Goal: Task Accomplishment & Management: Manage account settings

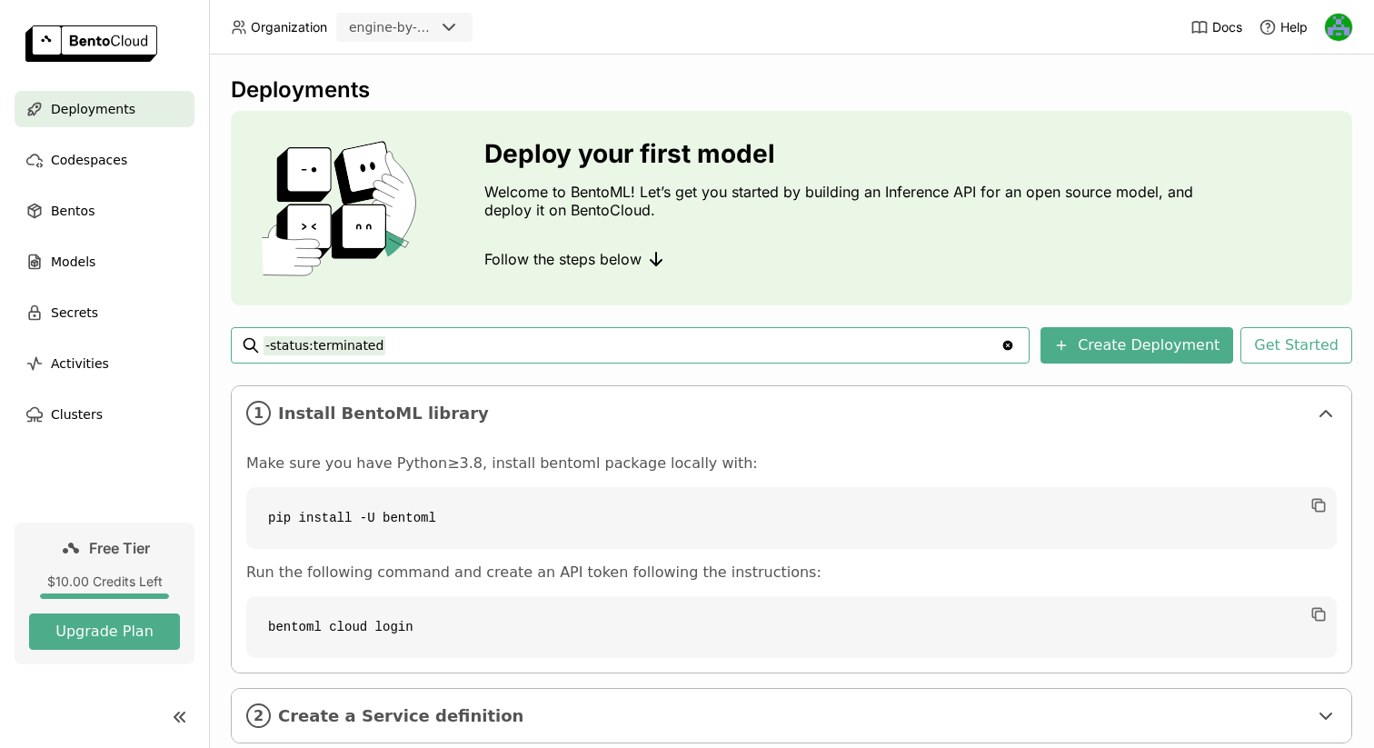
click at [1329, 25] on img at bounding box center [1338, 27] width 27 height 27
click at [1302, 75] on span "Members" at bounding box center [1304, 70] width 53 height 16
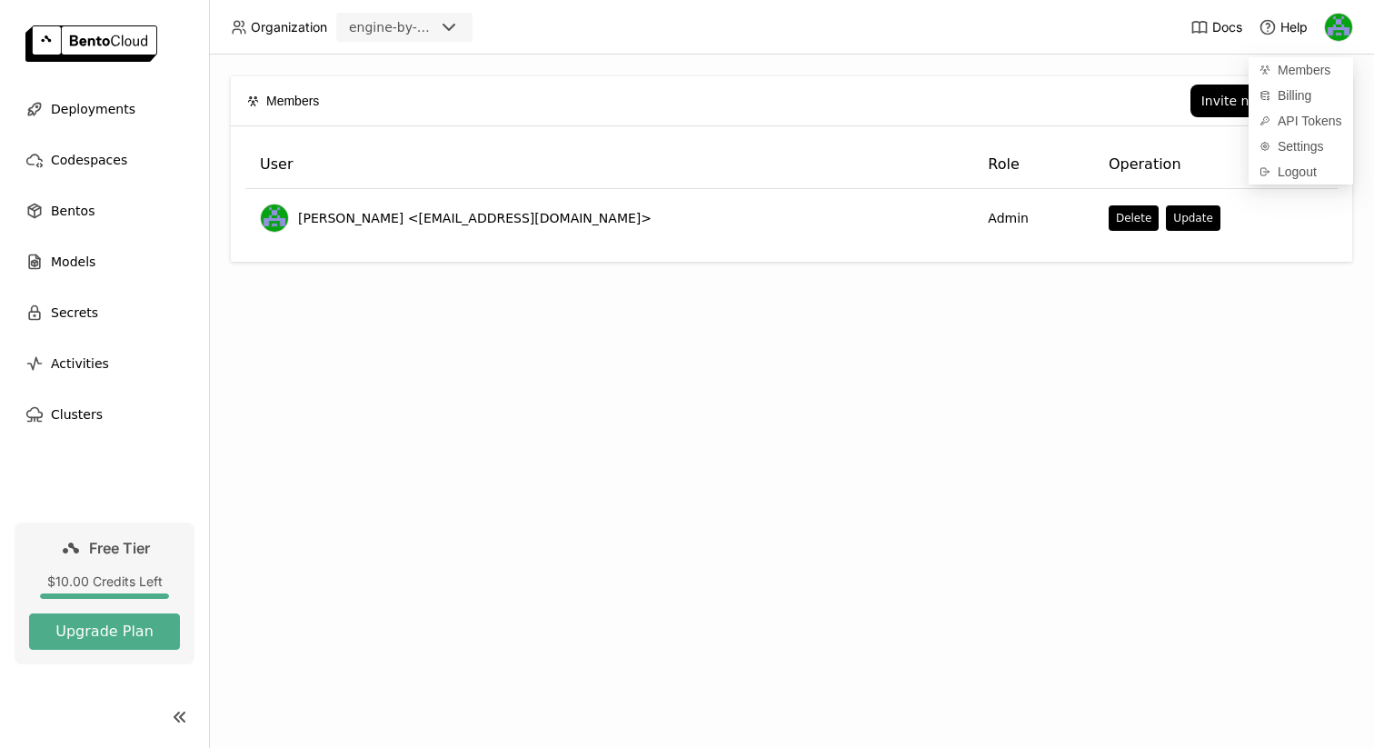
click at [1152, 122] on div "Members Invite new member" at bounding box center [791, 100] width 1089 height 49
click at [1220, 100] on div "Invite new member" at bounding box center [1263, 101] width 124 height 15
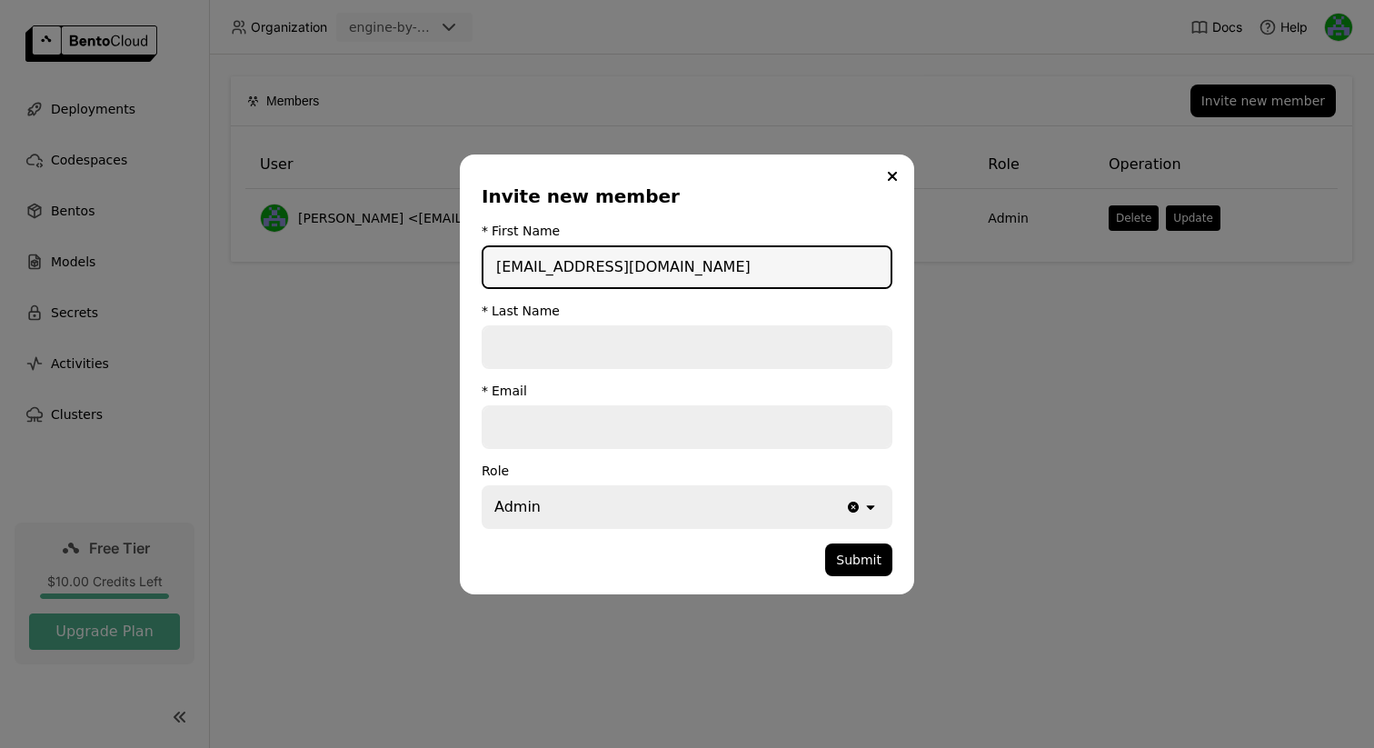
type input "[EMAIL_ADDRESS][DOMAIN_NAME]"
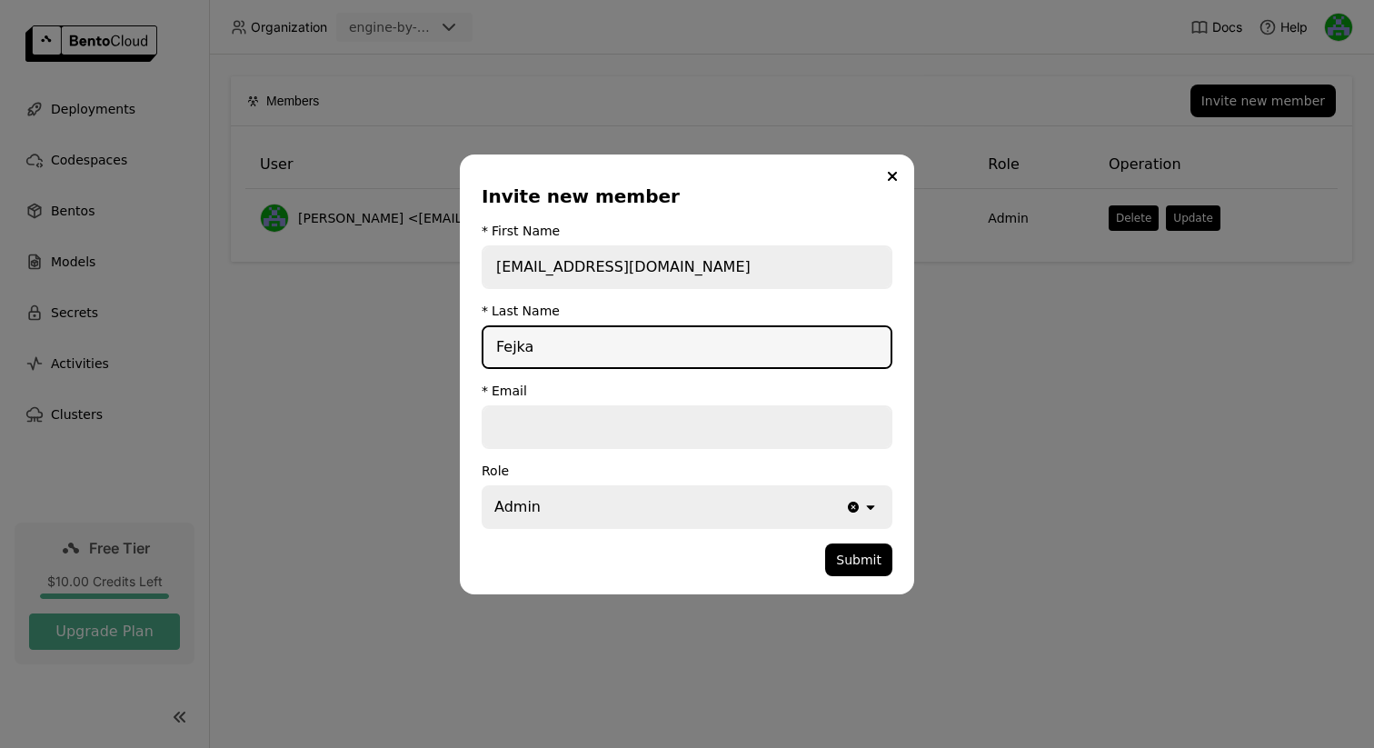
type input "Fejka"
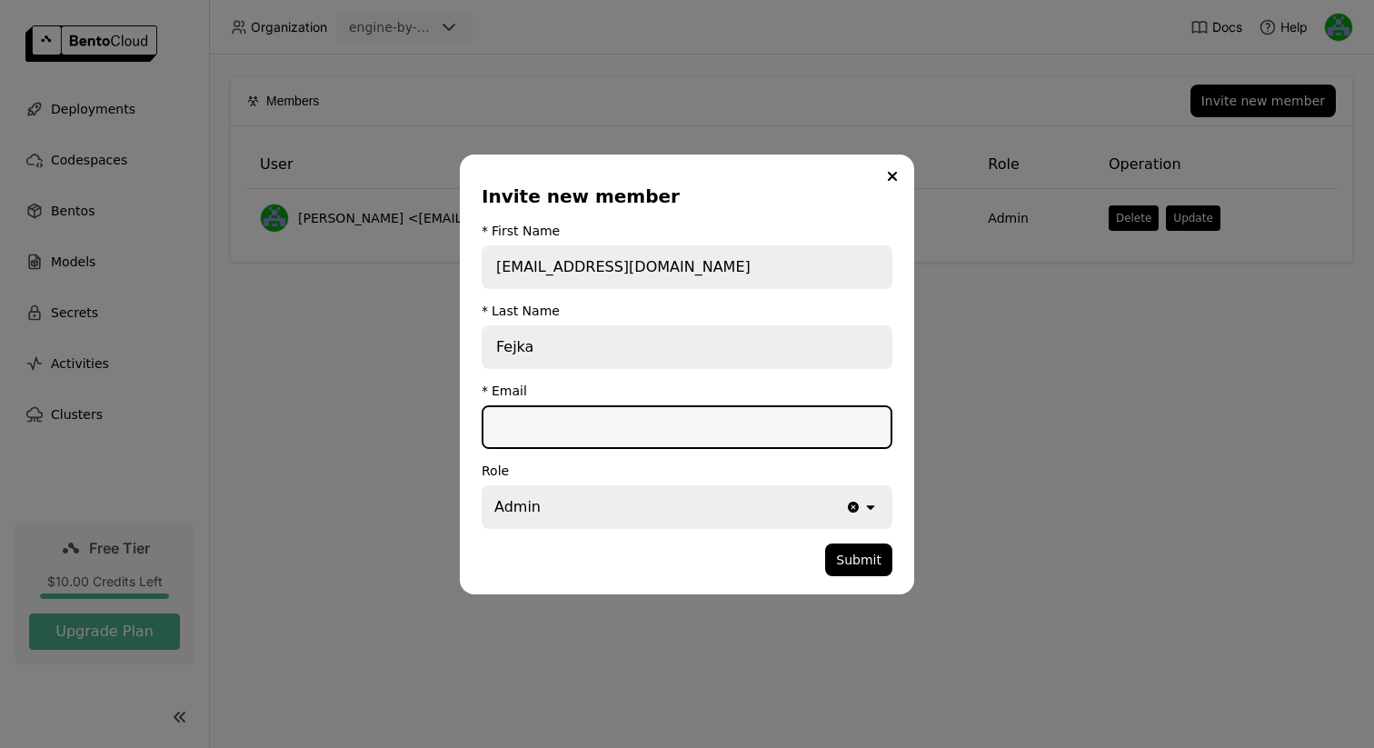
click at [696, 258] on input "[EMAIL_ADDRESS][DOMAIN_NAME]" at bounding box center [686, 267] width 407 height 40
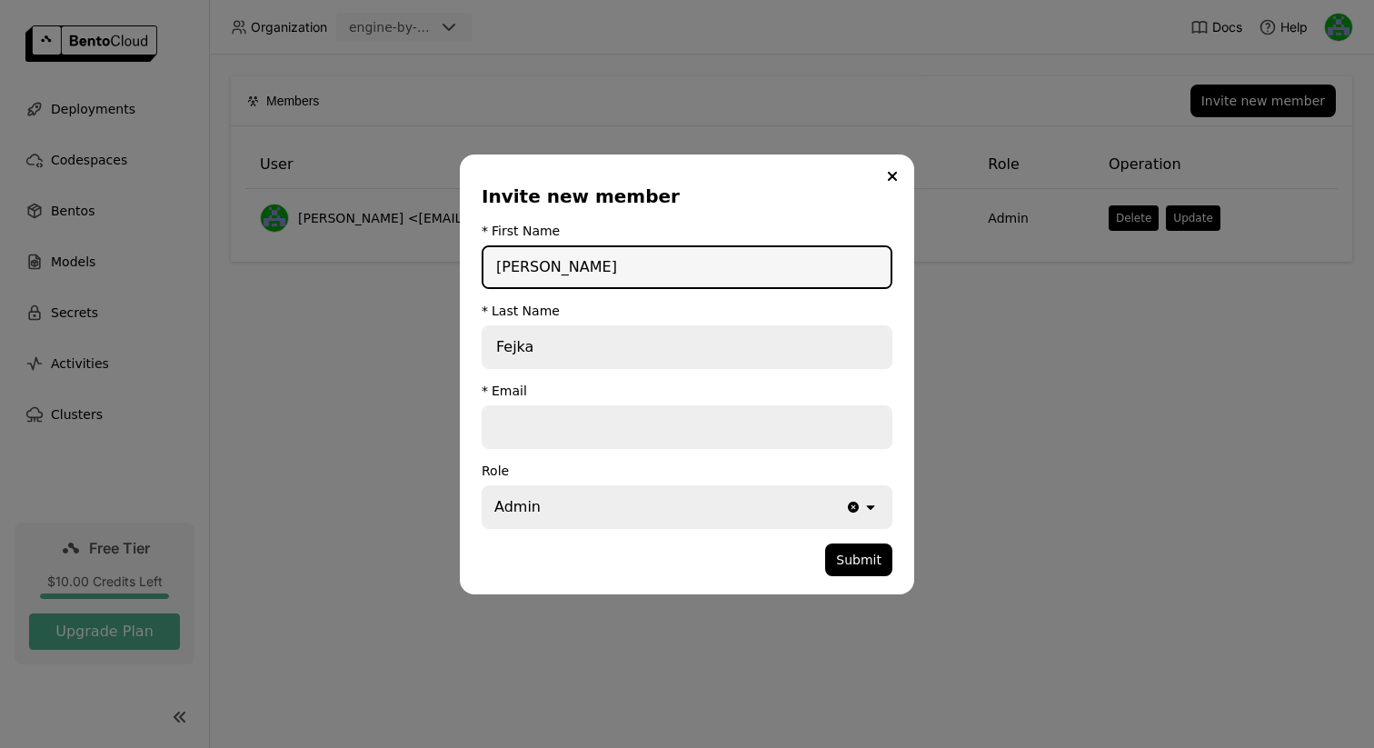
type input "[PERSON_NAME]"
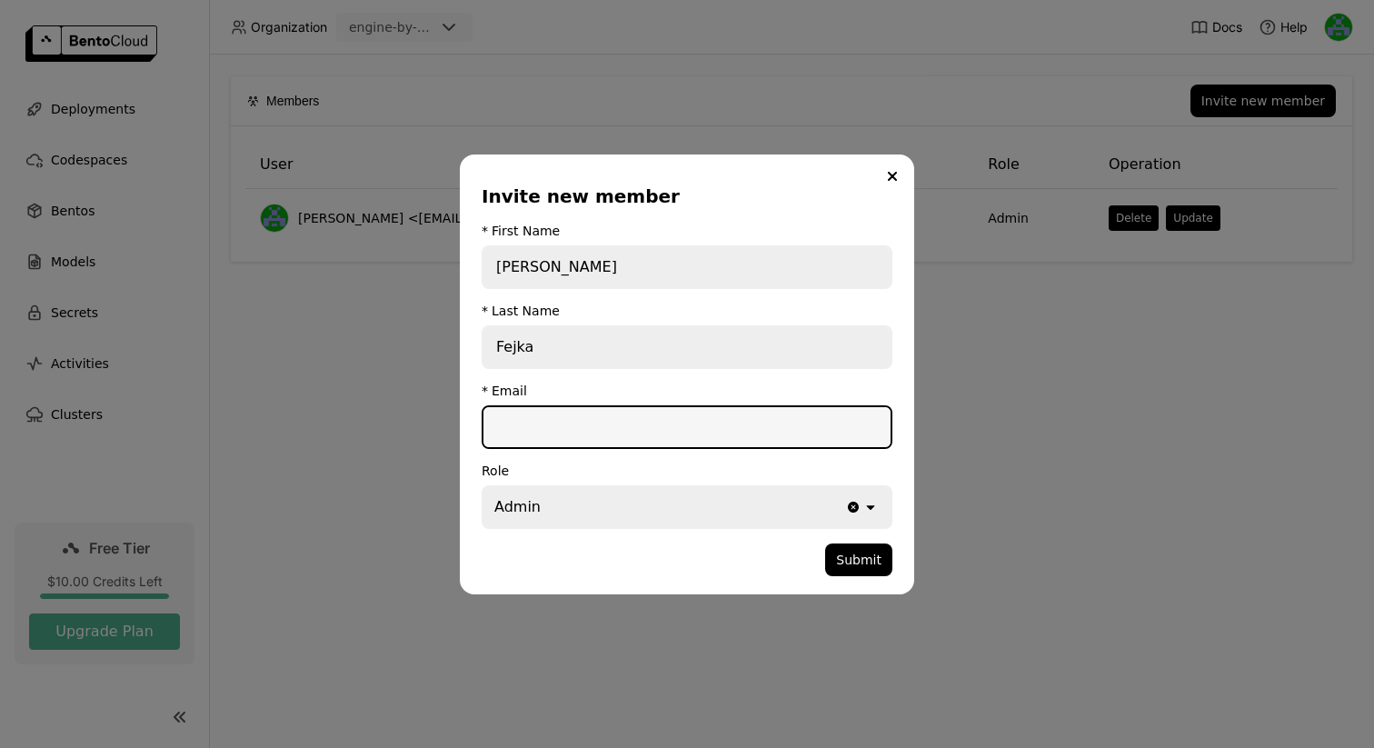
paste input "[EMAIL_ADDRESS][DOMAIN_NAME]"
type input "[EMAIL_ADDRESS][DOMAIN_NAME]"
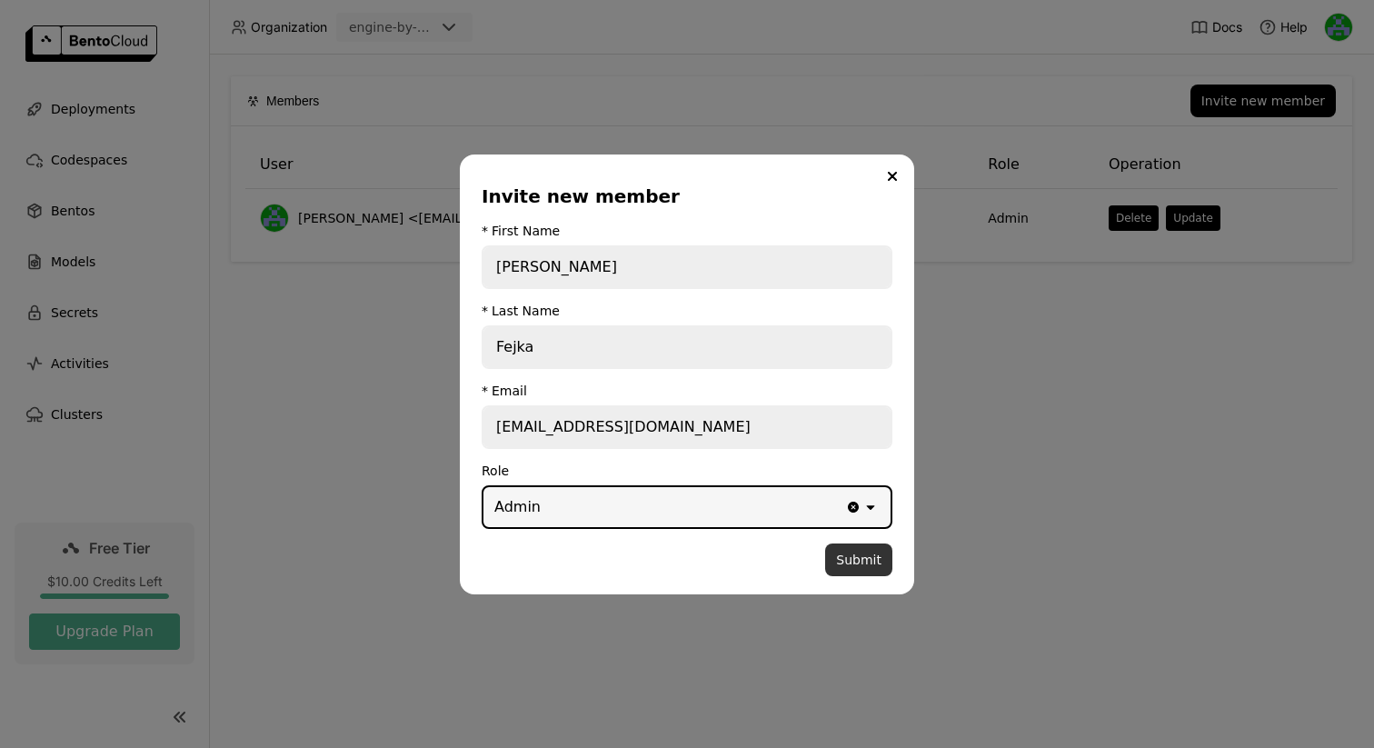
click at [878, 548] on button "Submit" at bounding box center [858, 559] width 67 height 33
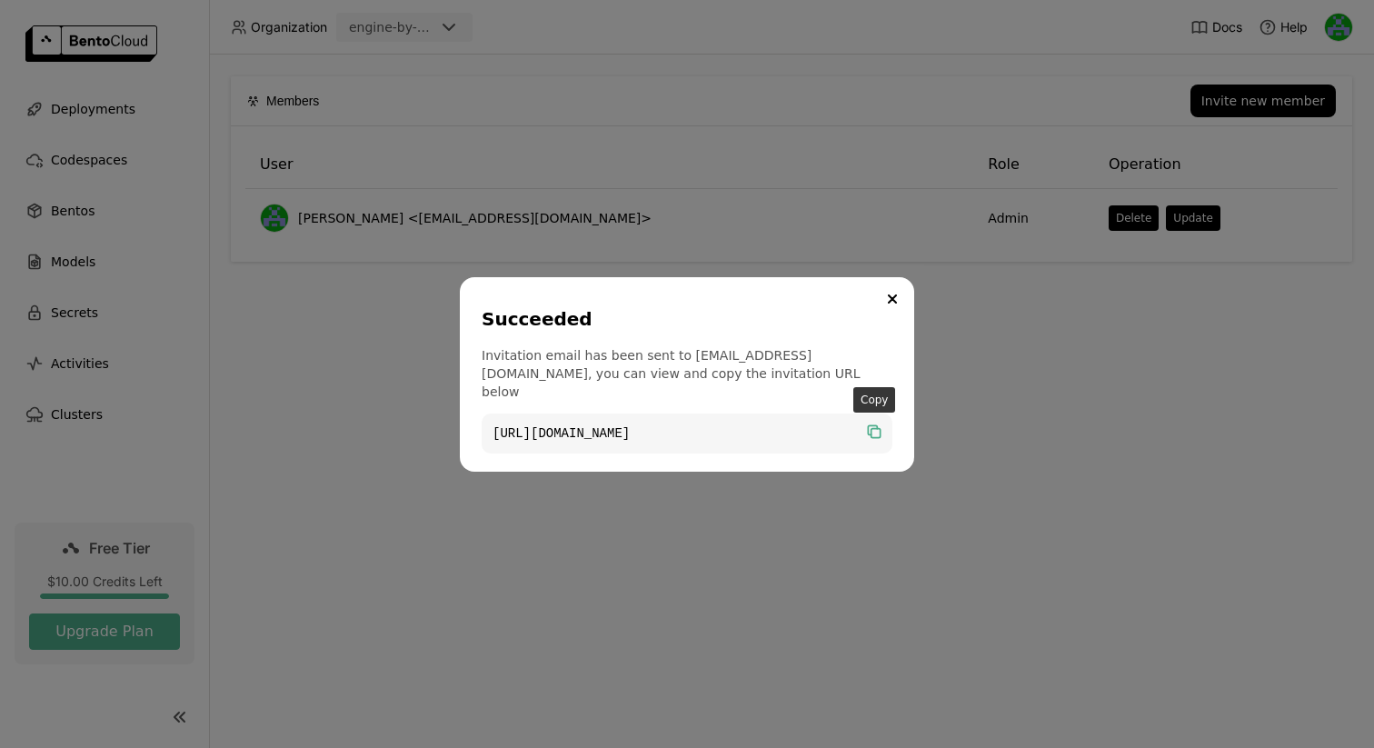
click at [878, 423] on icon "dialog" at bounding box center [874, 432] width 18 height 18
click at [889, 310] on button "Close" at bounding box center [892, 299] width 22 height 22
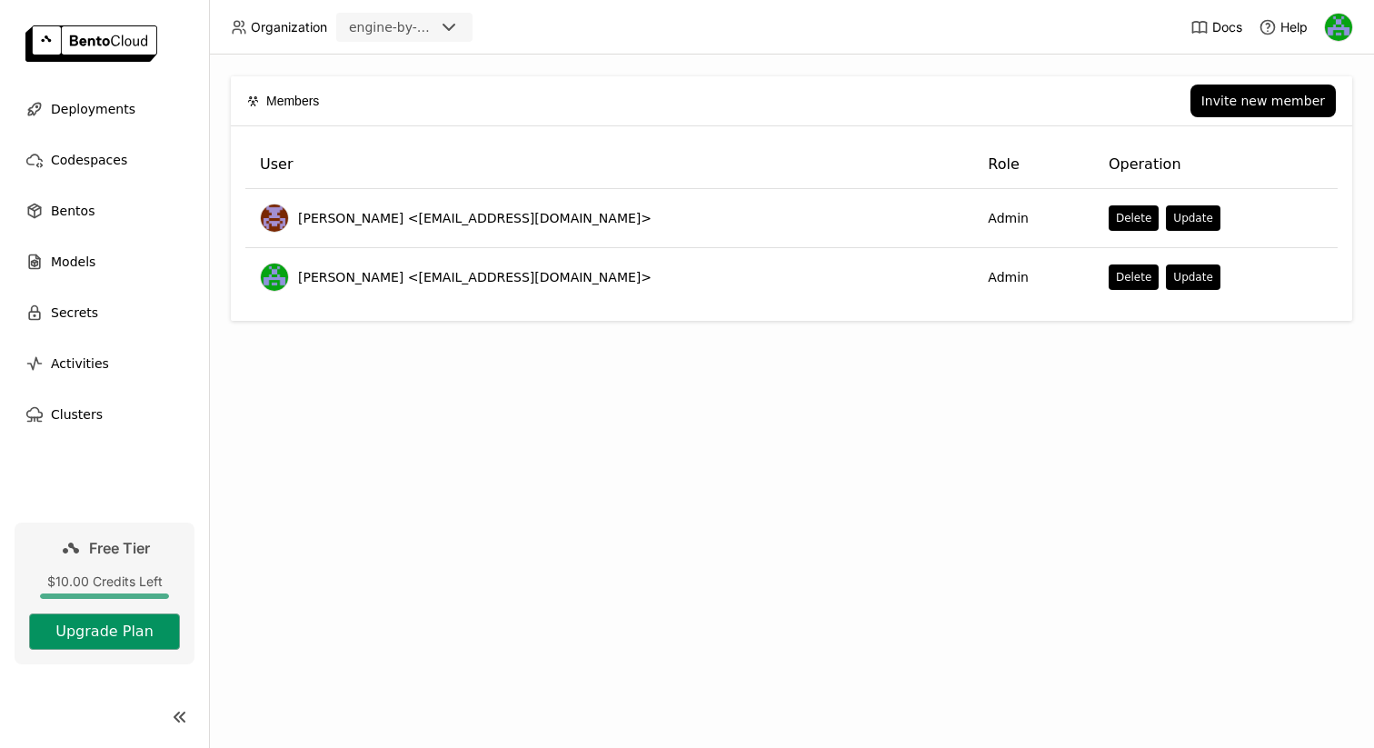
click at [105, 625] on button "Upgrade Plan" at bounding box center [104, 631] width 151 height 36
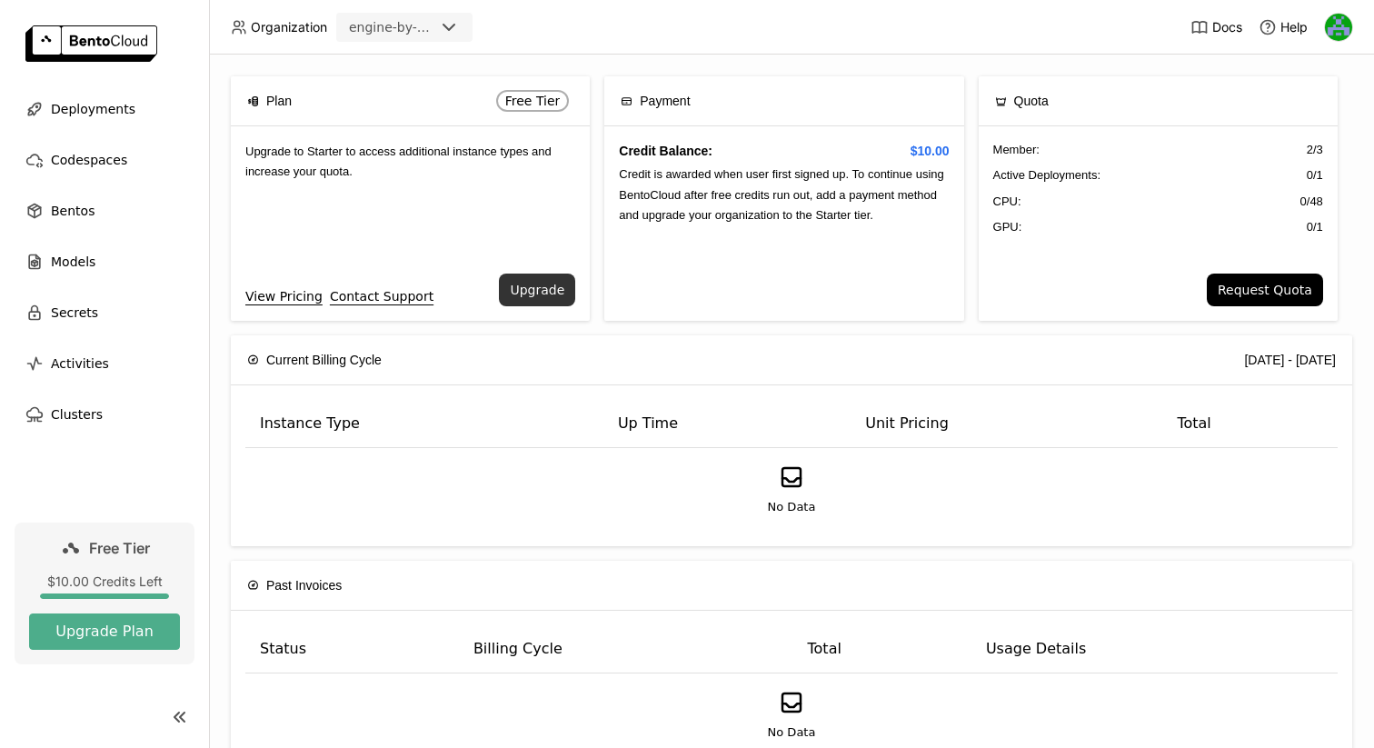
click at [546, 289] on button "Upgrade" at bounding box center [537, 290] width 76 height 33
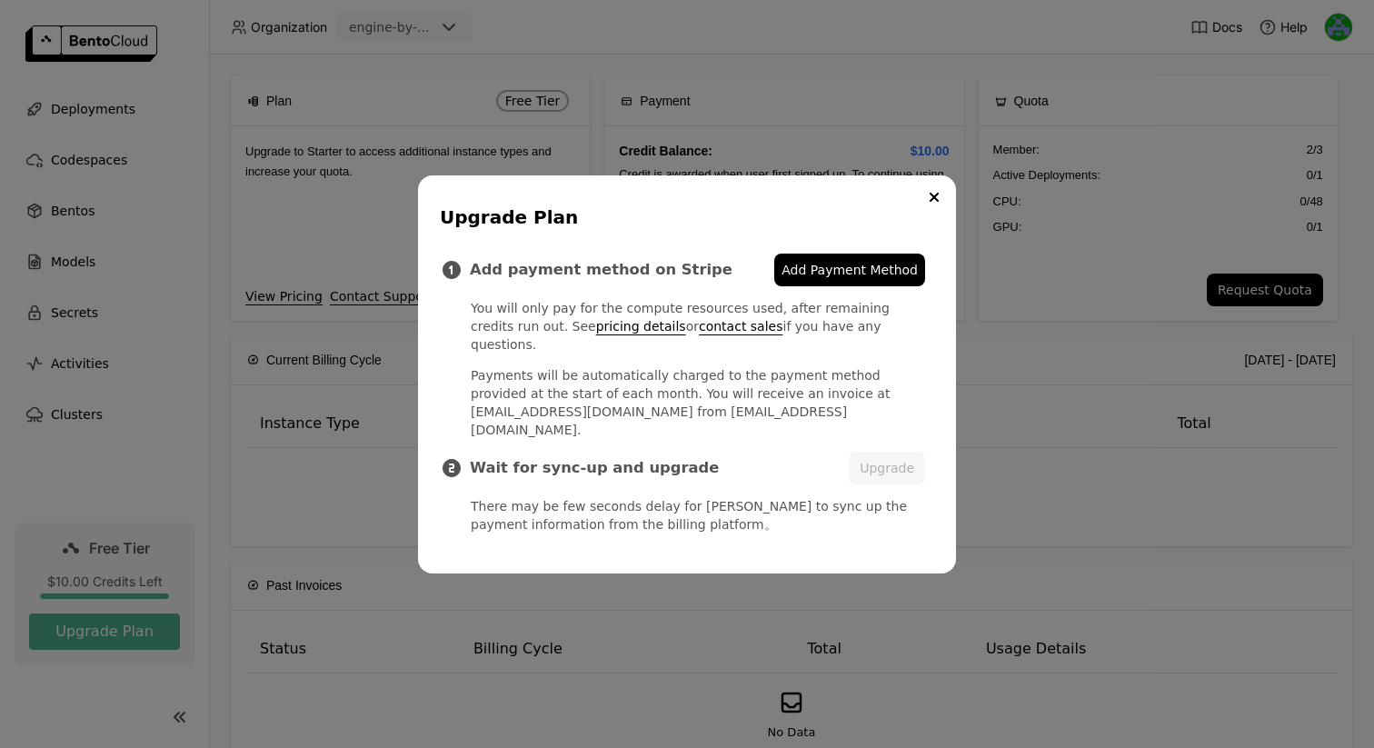
click at [842, 286] on link "Add Payment Method" at bounding box center [849, 270] width 151 height 33
click at [884, 452] on button "Upgrade" at bounding box center [887, 468] width 76 height 33
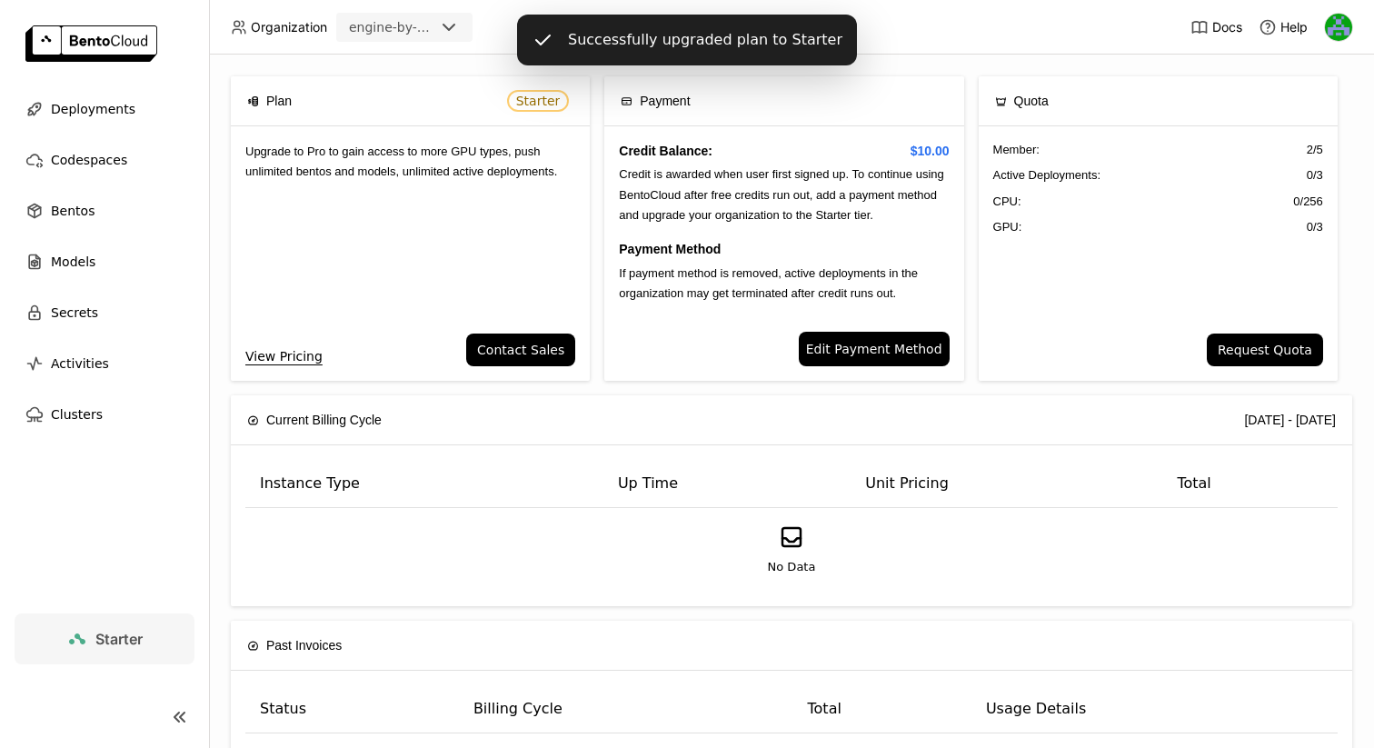
click at [104, 649] on div "Starter" at bounding box center [104, 639] width 76 height 22
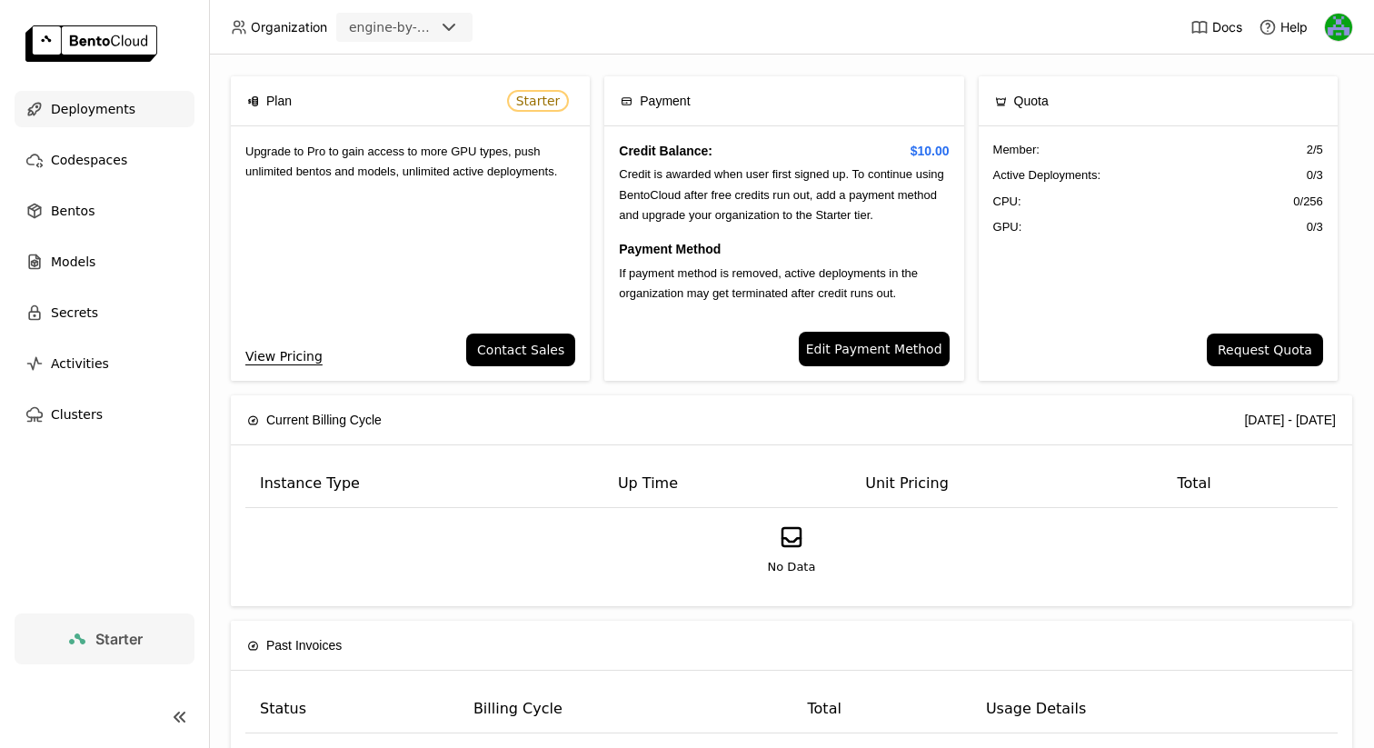
click at [97, 122] on div "Deployments" at bounding box center [105, 109] width 180 height 36
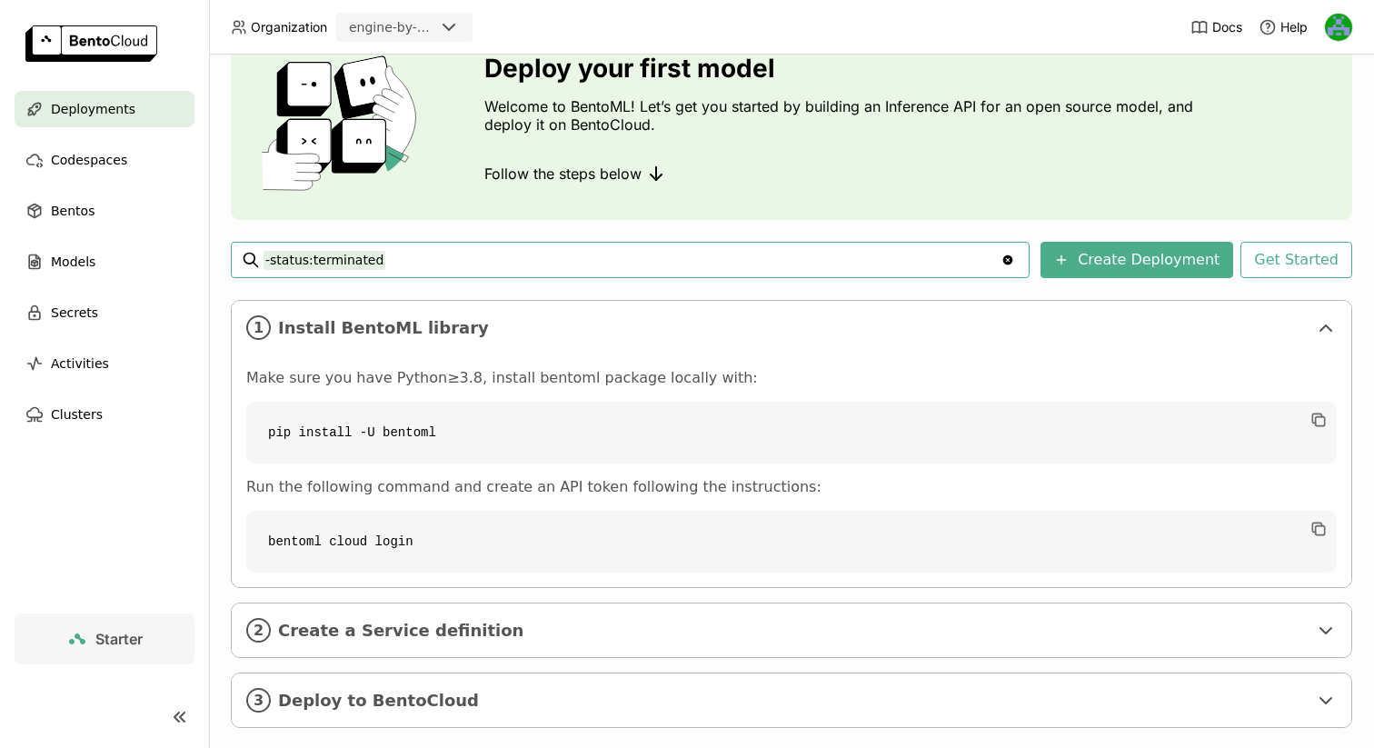
scroll to position [115, 0]
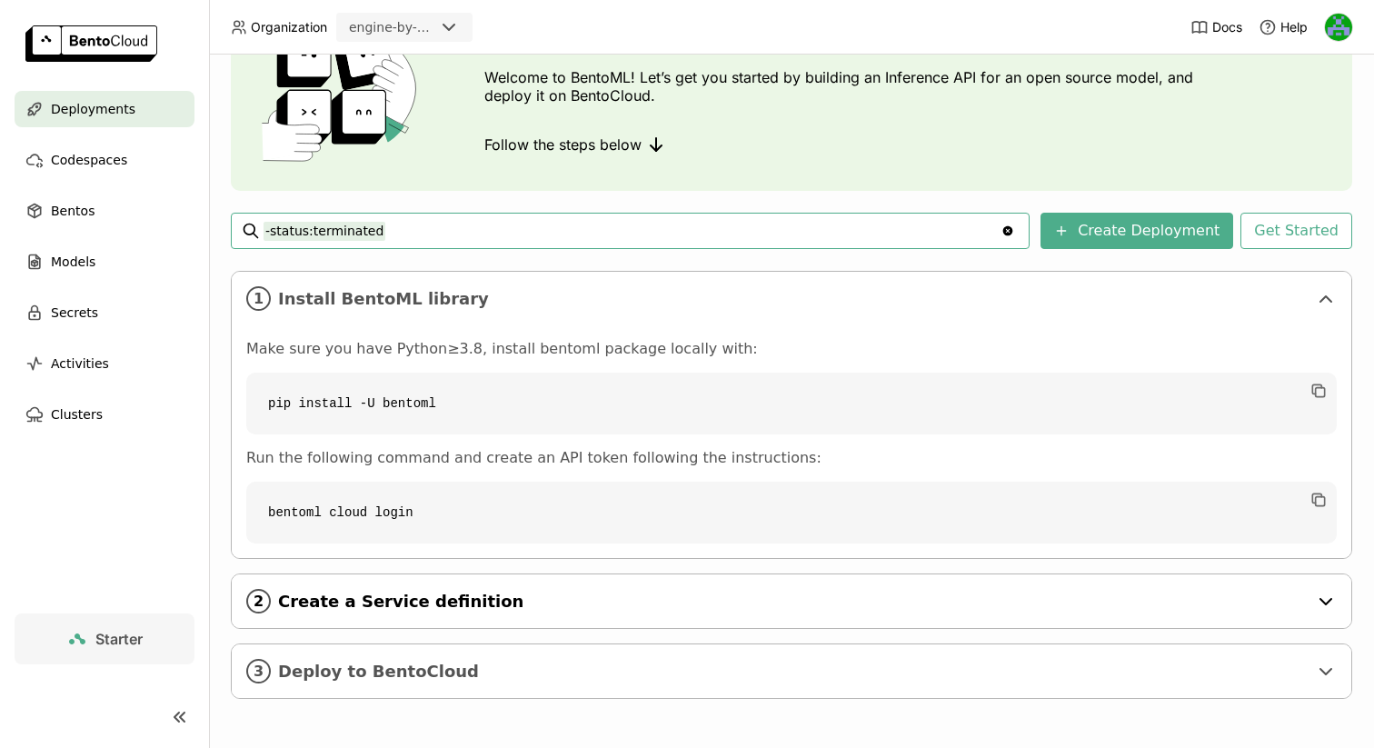
click at [304, 622] on div "2 Create a Service definition" at bounding box center [792, 601] width 1120 height 54
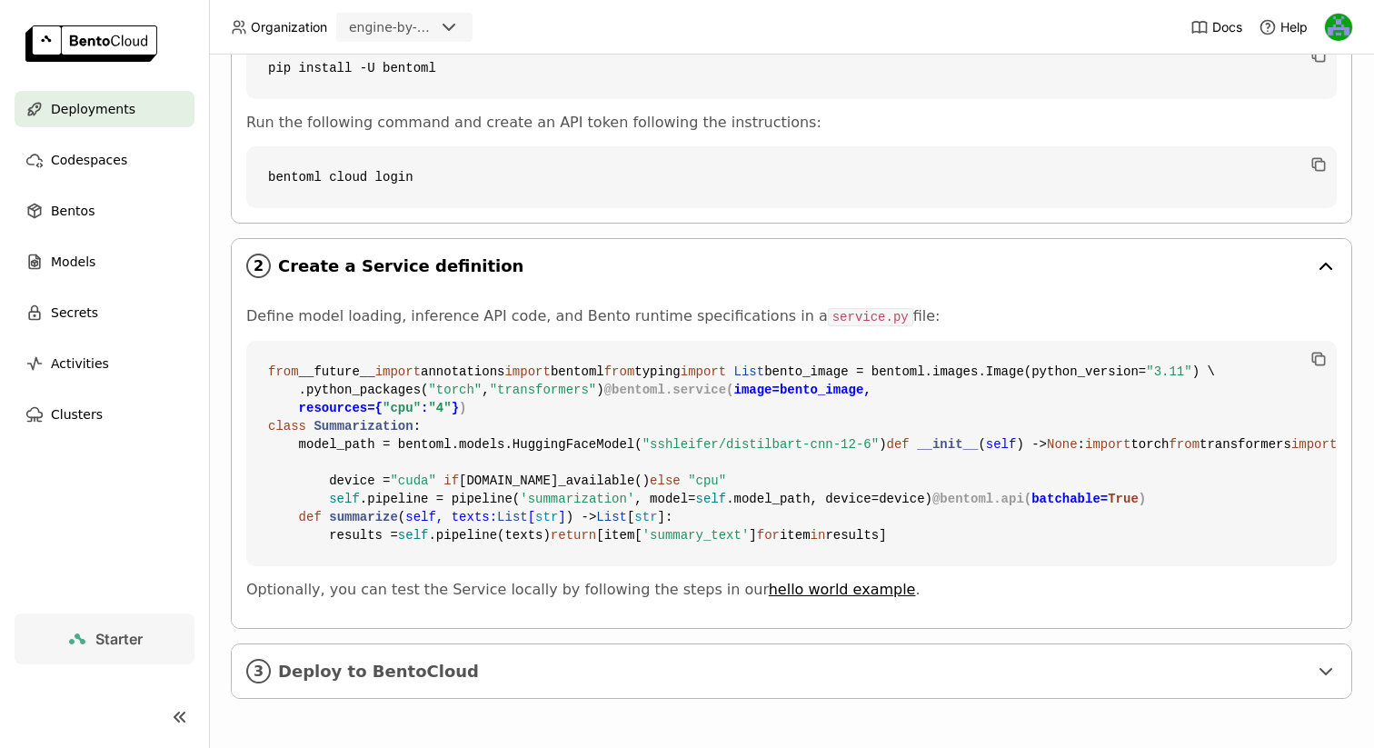
scroll to position [751, 0]
click at [365, 682] on span "Deploy to BentoCloud" at bounding box center [793, 672] width 1030 height 20
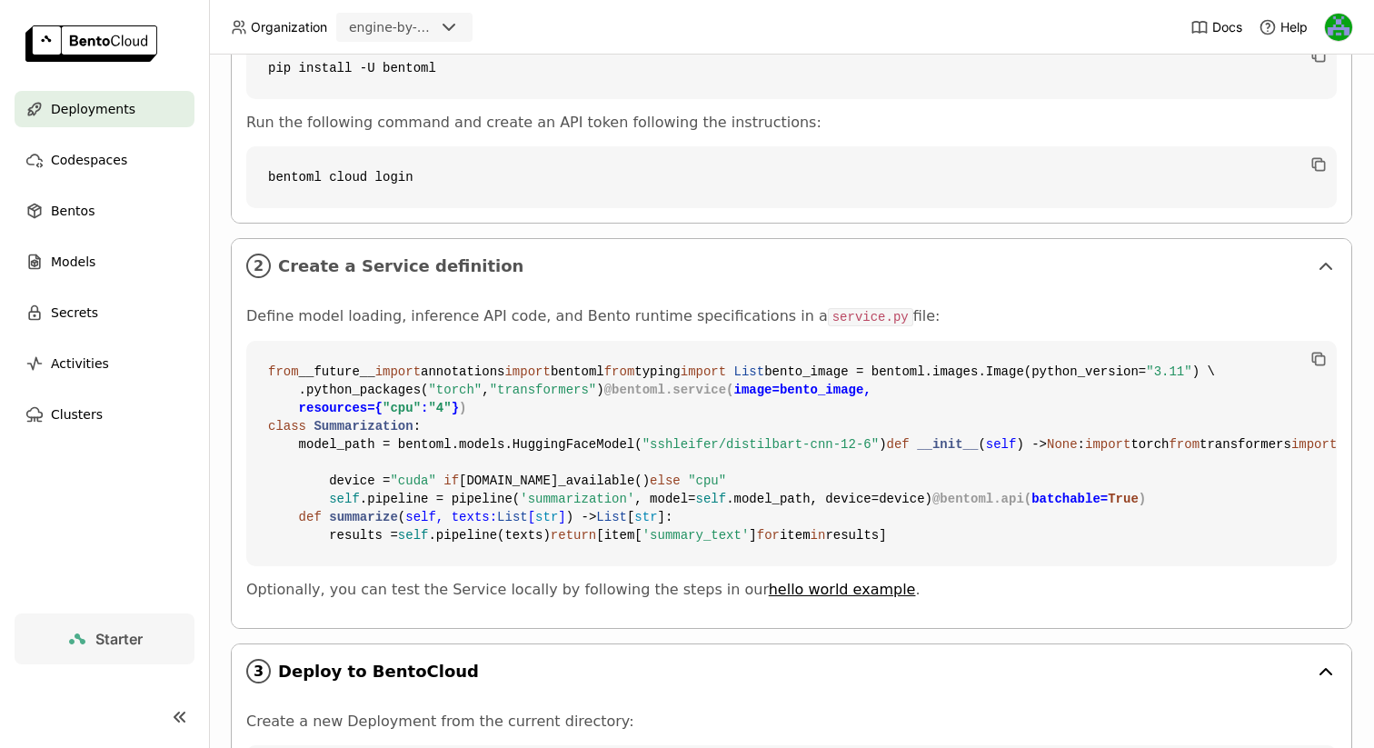
scroll to position [1131, 0]
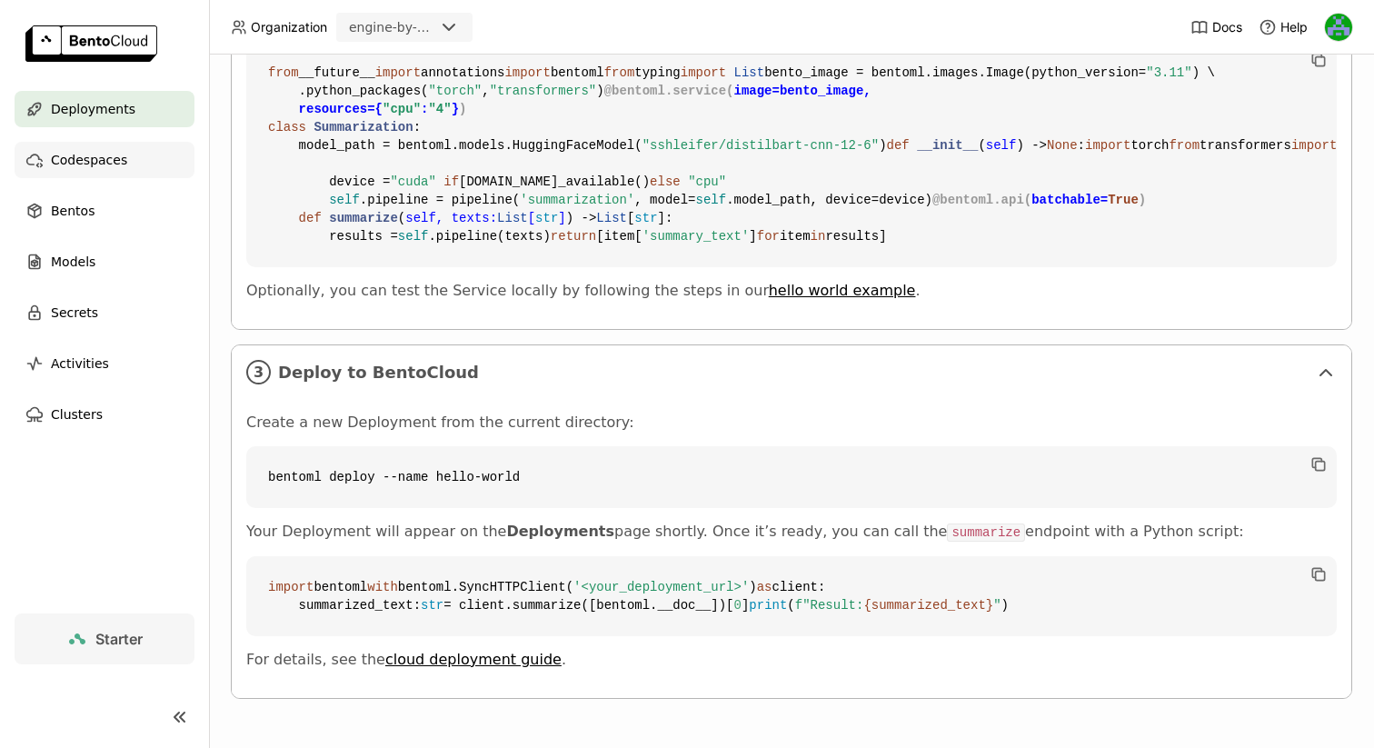
click at [117, 169] on span "Codespaces" at bounding box center [89, 160] width 76 height 22
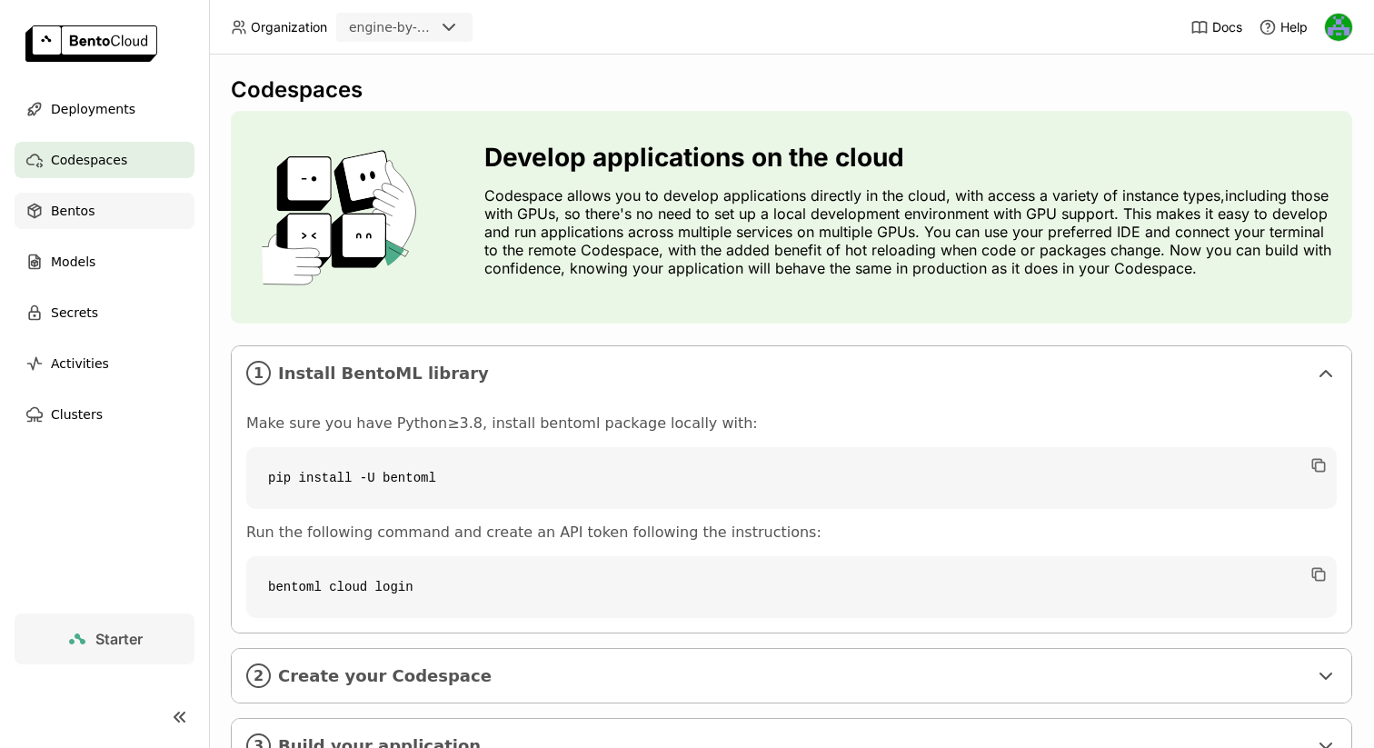
click at [84, 202] on span "Bentos" at bounding box center [73, 211] width 44 height 22
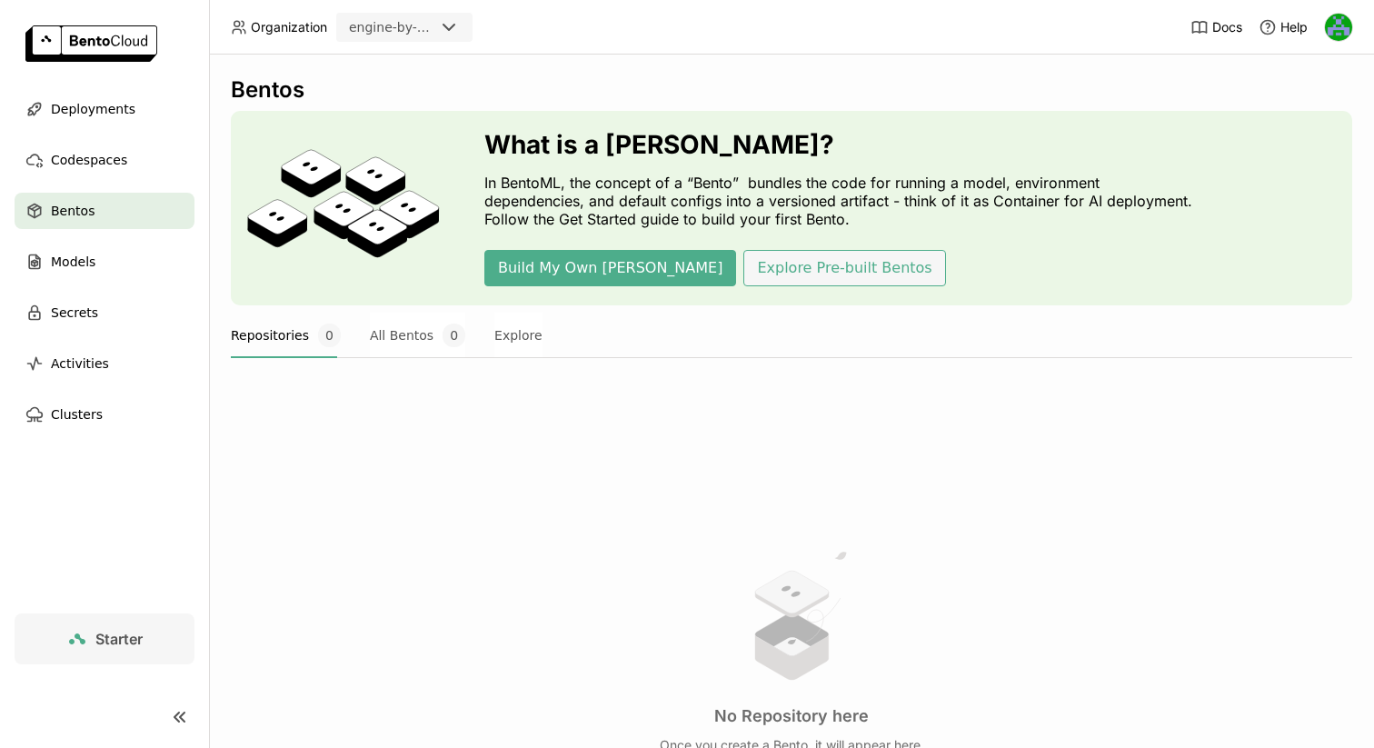
click at [749, 251] on button "Explore Pre-built Bentos" at bounding box center [844, 268] width 202 height 36
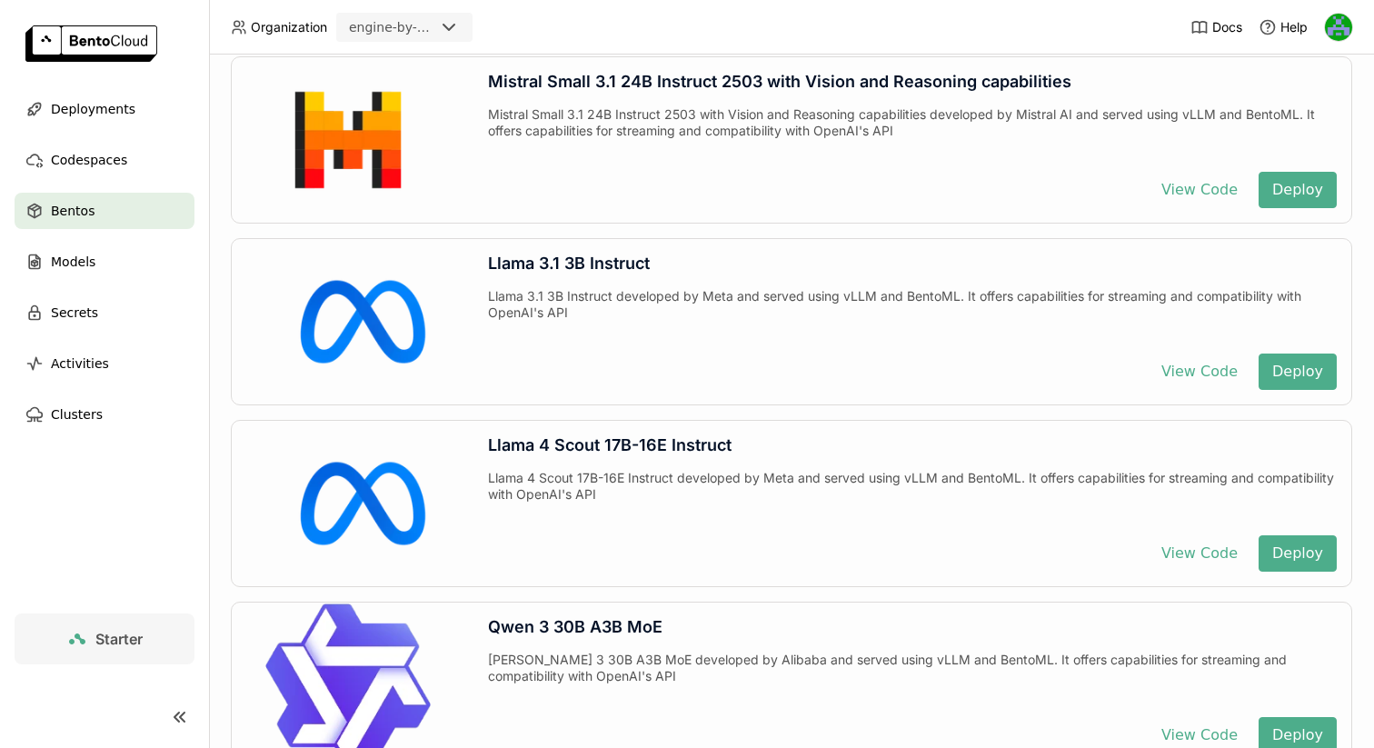
scroll to position [4259, 0]
click at [77, 251] on span "Models" at bounding box center [73, 262] width 45 height 22
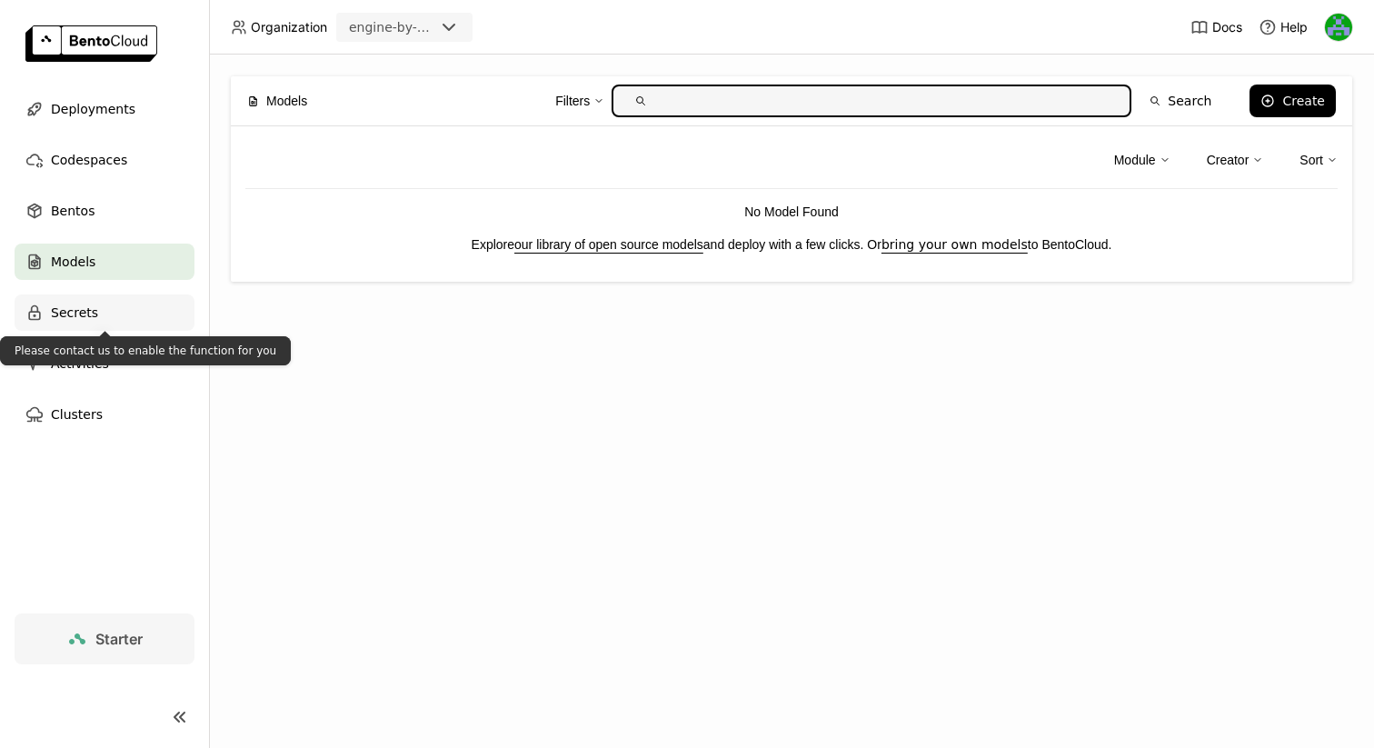
click at [81, 311] on span "Secrets" at bounding box center [74, 313] width 47 height 22
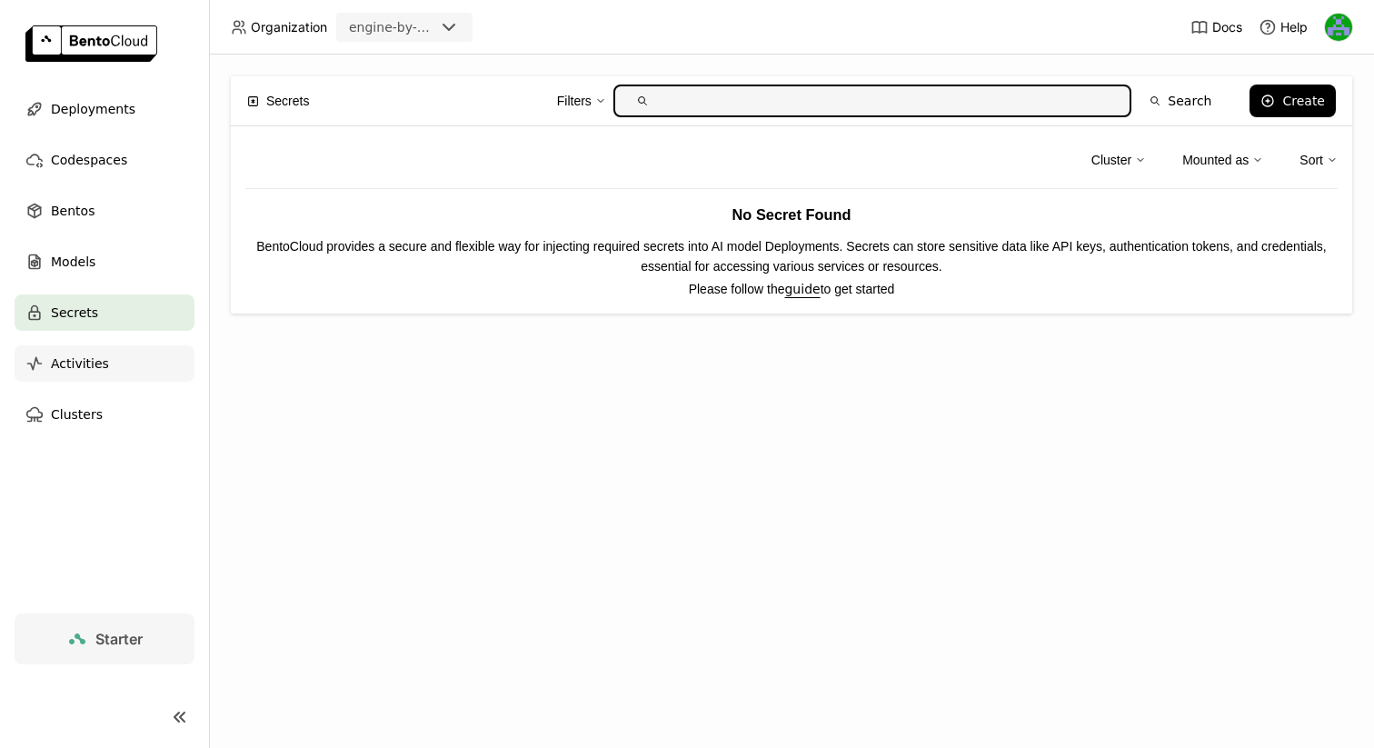
click at [123, 373] on div "Activities" at bounding box center [105, 363] width 180 height 36
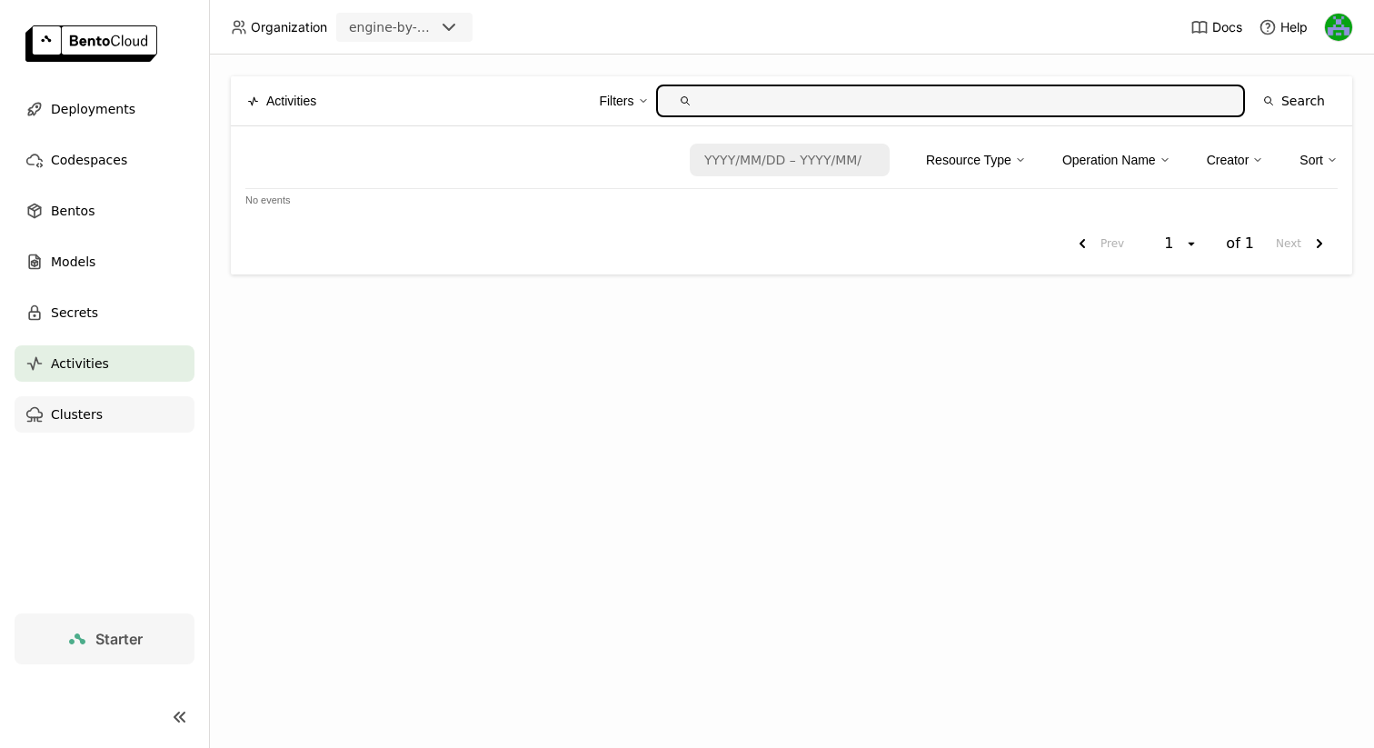
click at [77, 404] on span "Clusters" at bounding box center [77, 414] width 52 height 22
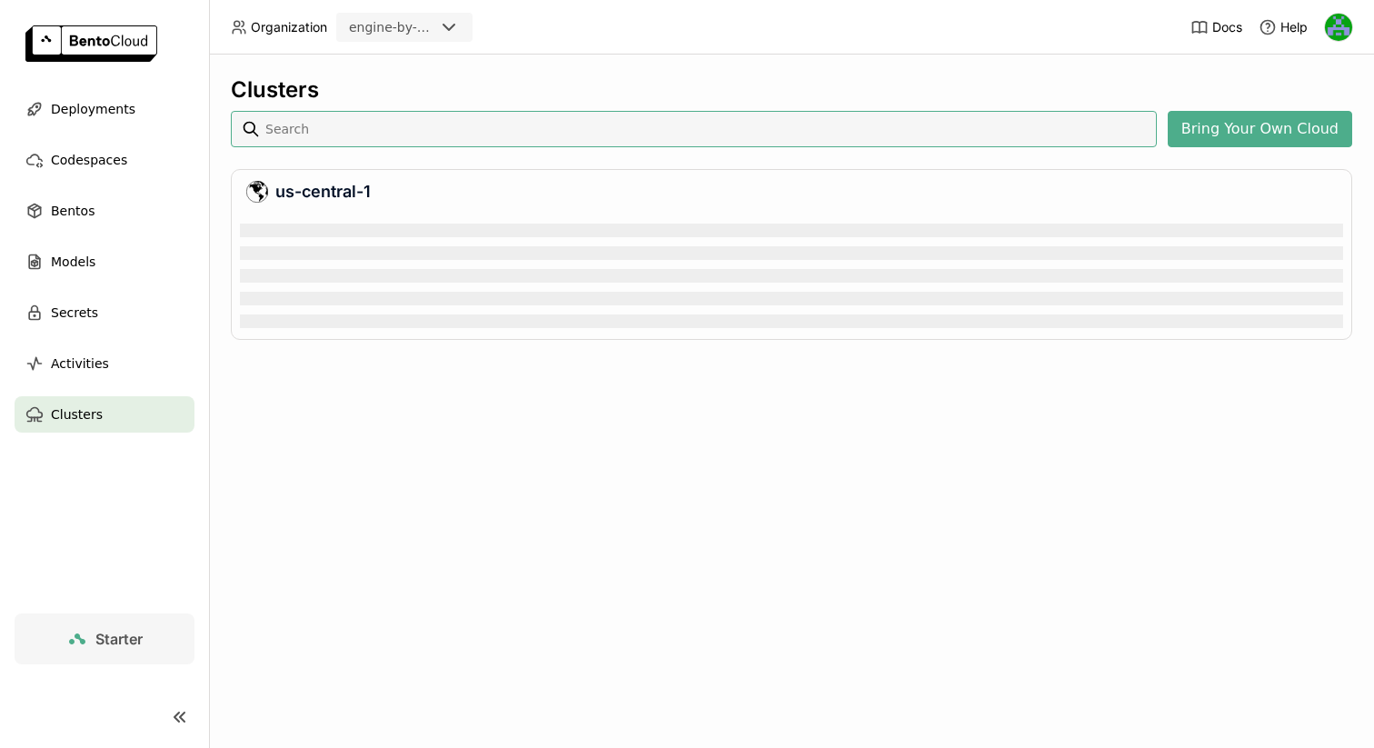
scroll to position [118, 1103]
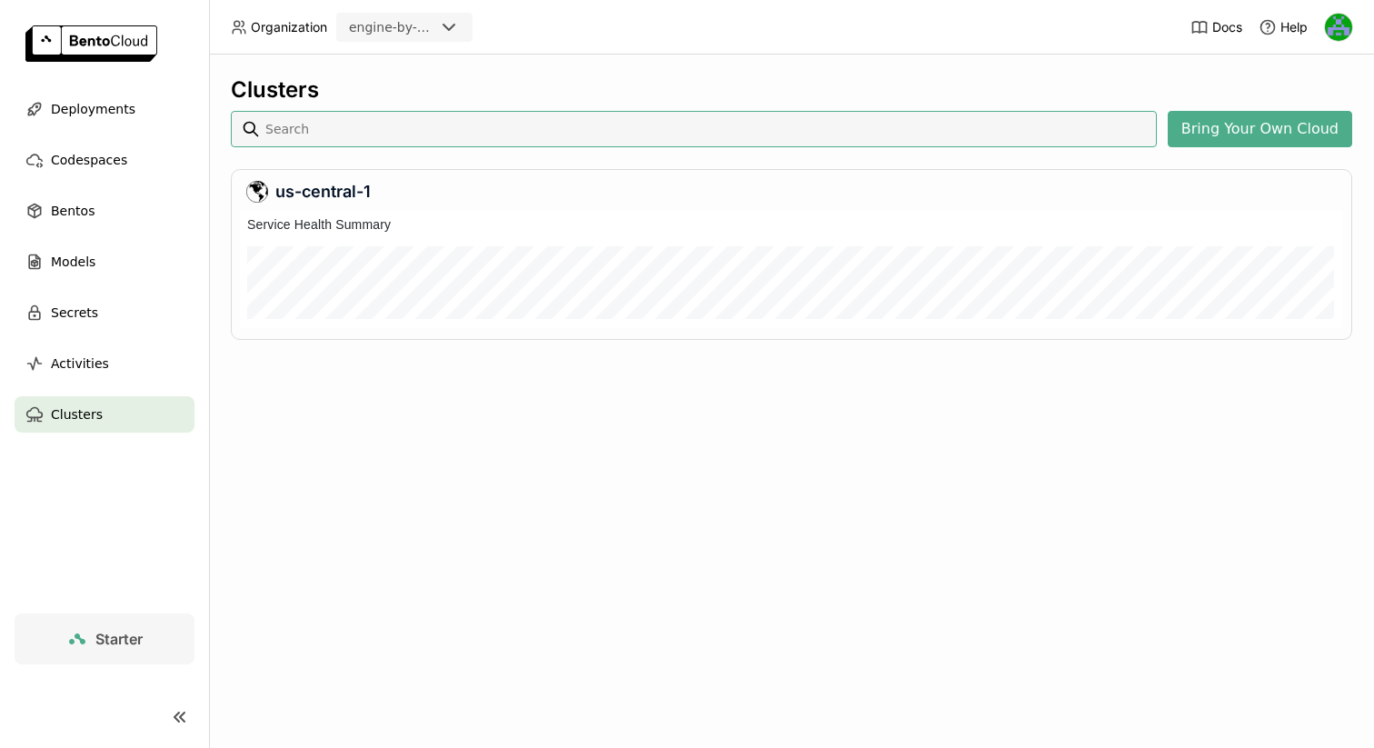
click at [342, 192] on div "us-central-1" at bounding box center [791, 192] width 1091 height 22
click at [96, 102] on span "Deployments" at bounding box center [93, 109] width 85 height 22
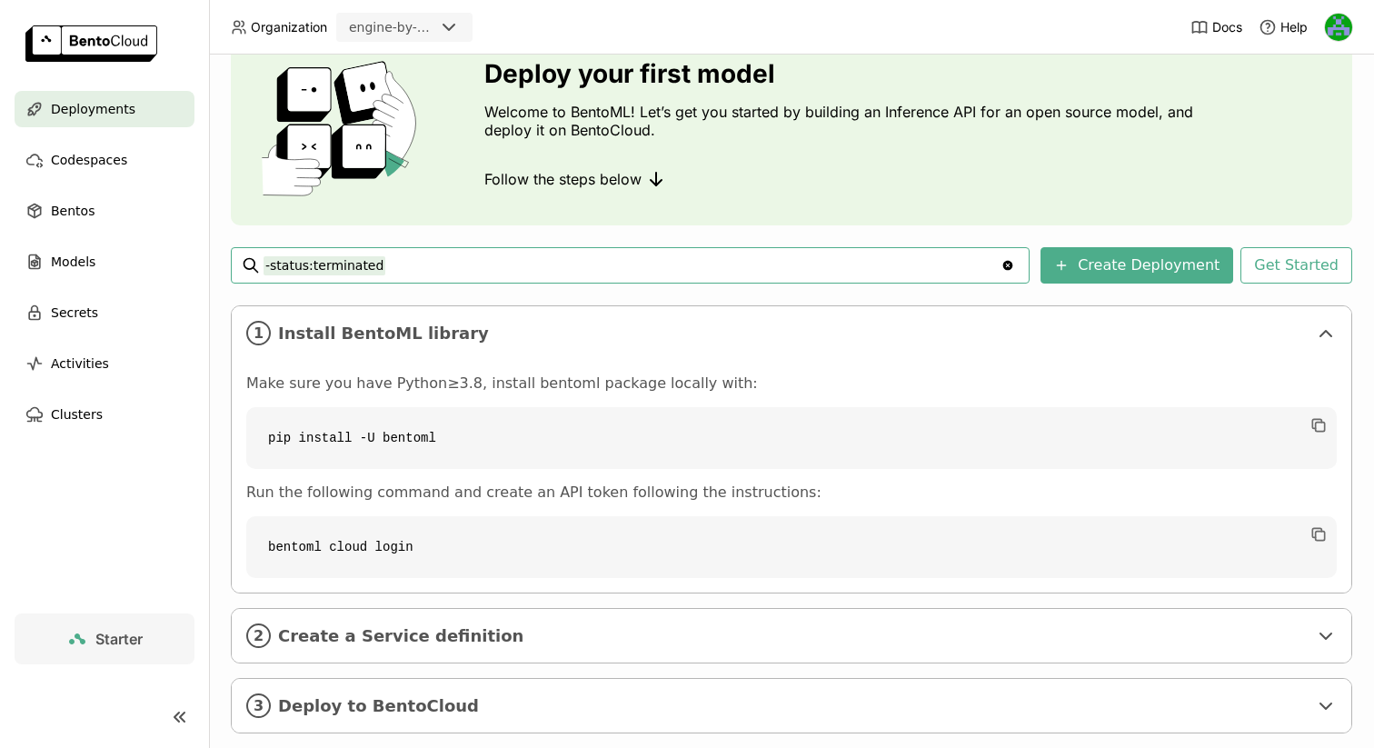
scroll to position [115, 0]
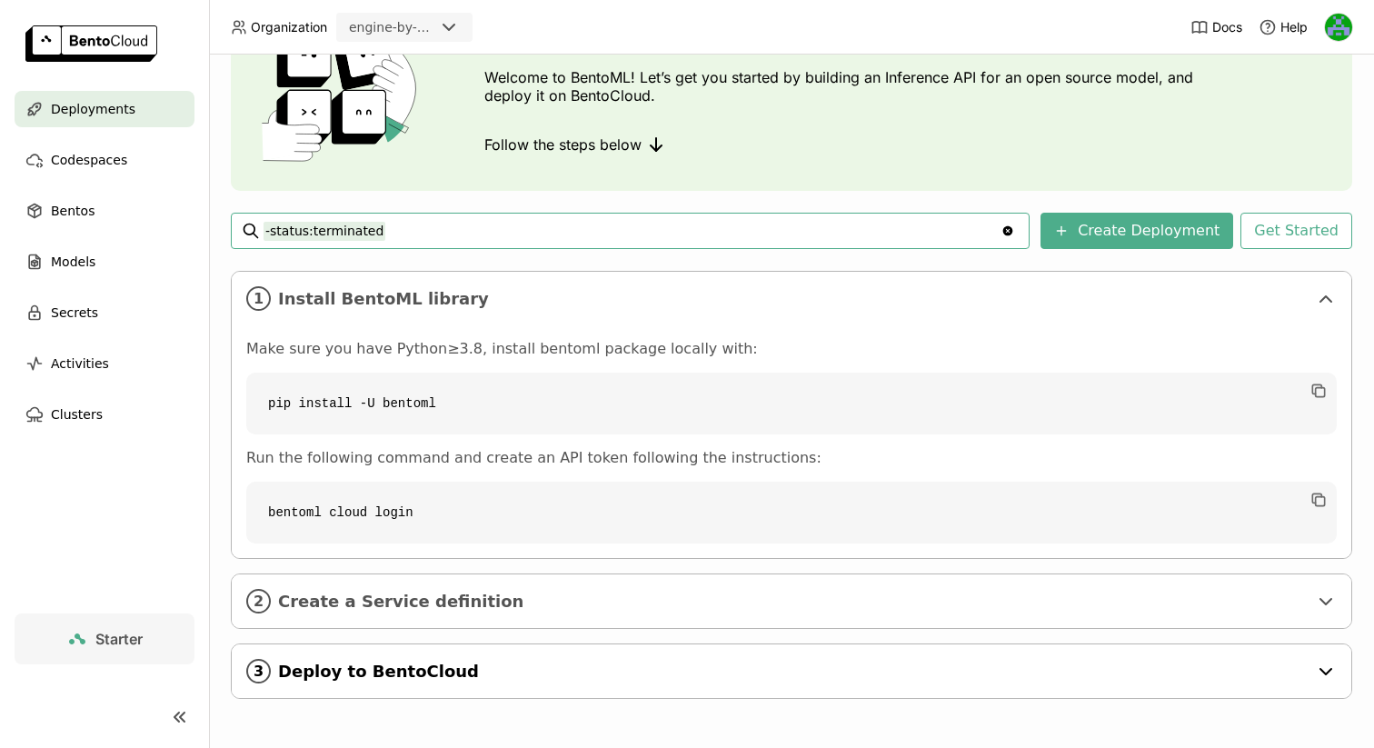
click at [442, 670] on span "Deploy to BentoCloud" at bounding box center [793, 672] width 1030 height 20
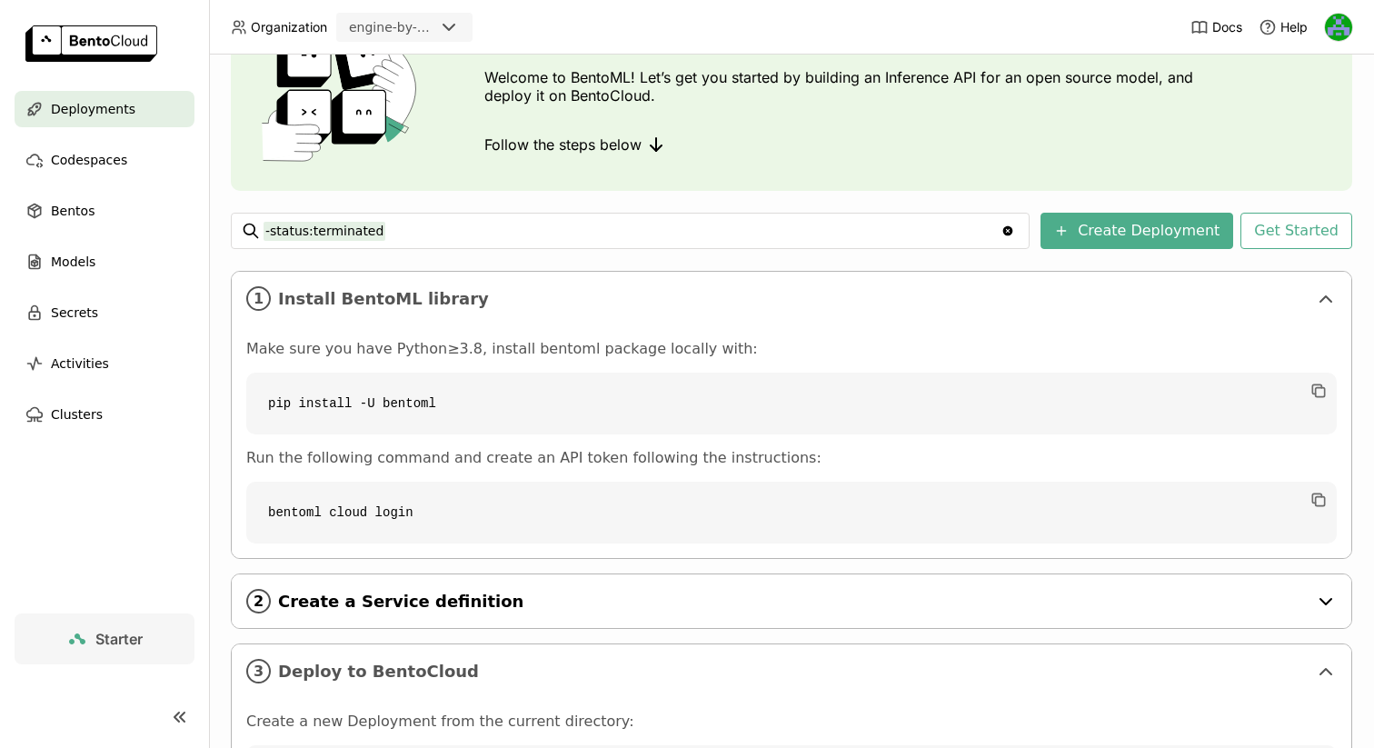
click at [442, 597] on span "Create a Service definition" at bounding box center [793, 602] width 1030 height 20
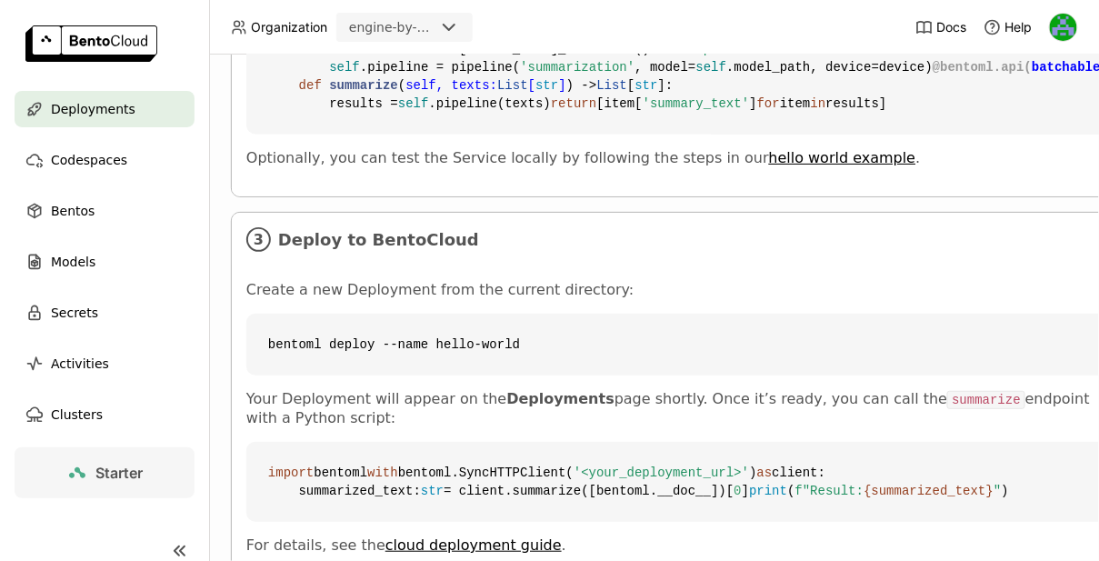
scroll to position [883, 0]
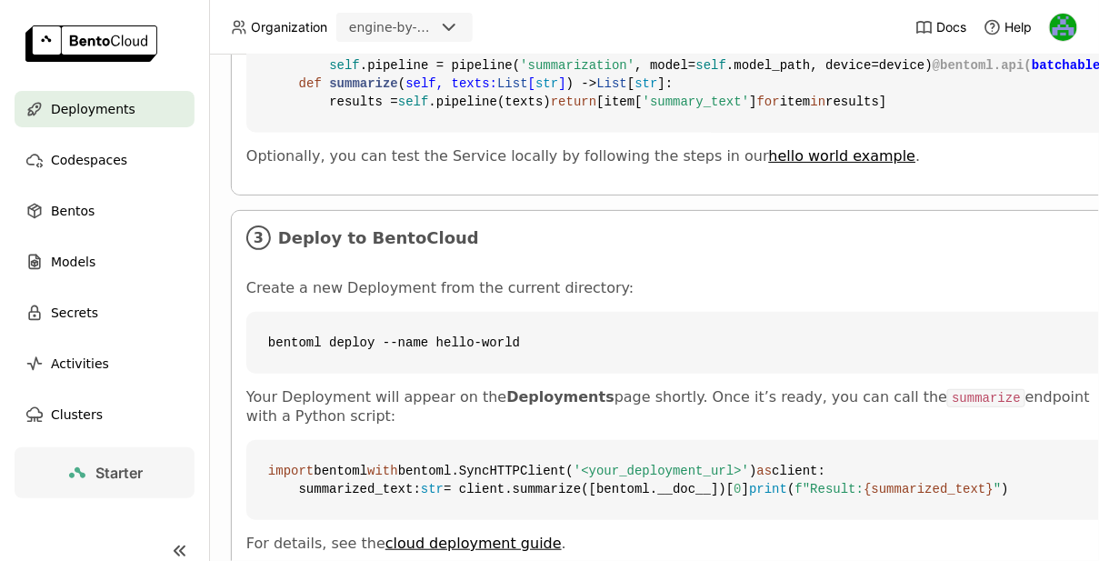
drag, startPoint x: 306, startPoint y: 378, endPoint x: 393, endPoint y: 373, distance: 87.4
click at [932, 73] on span "@bentoml.api( batchable= True )" at bounding box center [1039, 65] width 214 height 15
click at [1031, 73] on span "batchable= True" at bounding box center [1084, 65] width 107 height 15
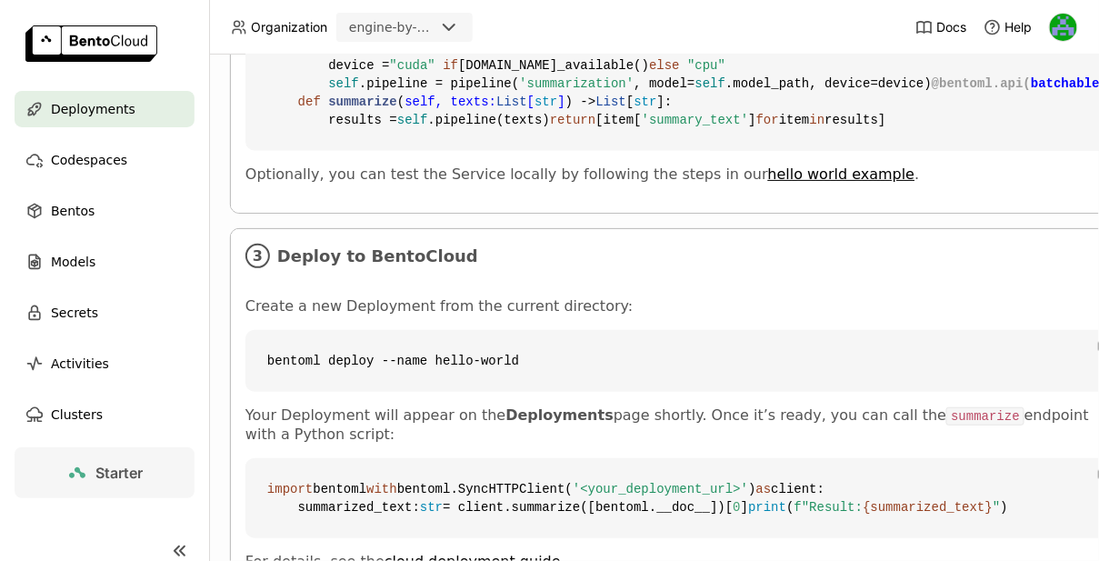
scroll to position [866, 5]
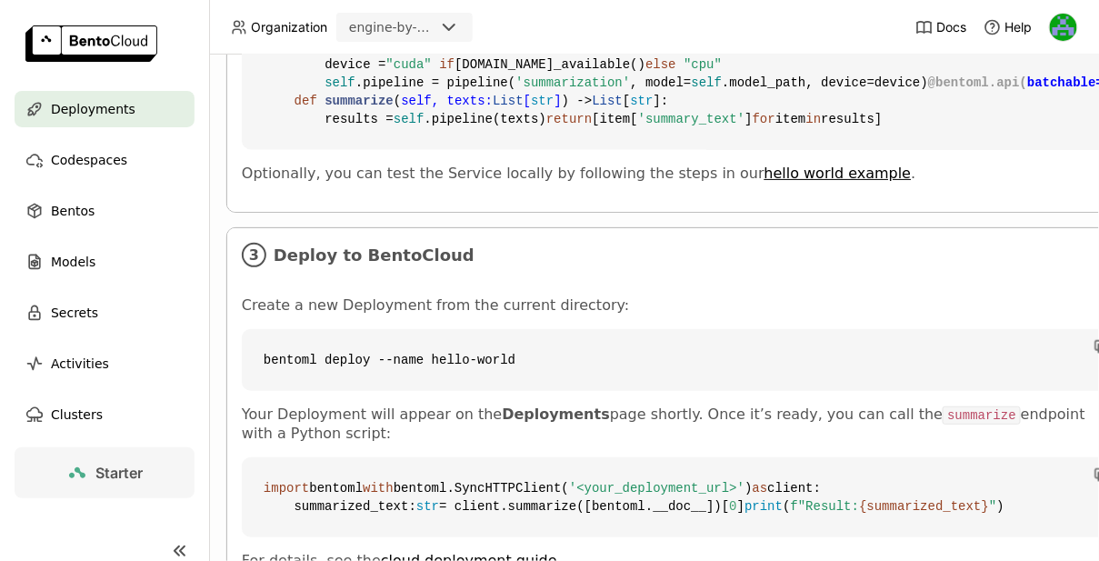
click at [1027, 90] on span "batchable= True" at bounding box center [1080, 82] width 107 height 15
click at [928, 90] on span "@bentoml.api( batchable= True )" at bounding box center [1035, 82] width 214 height 15
click at [1027, 90] on span "batchable= True" at bounding box center [1080, 82] width 107 height 15
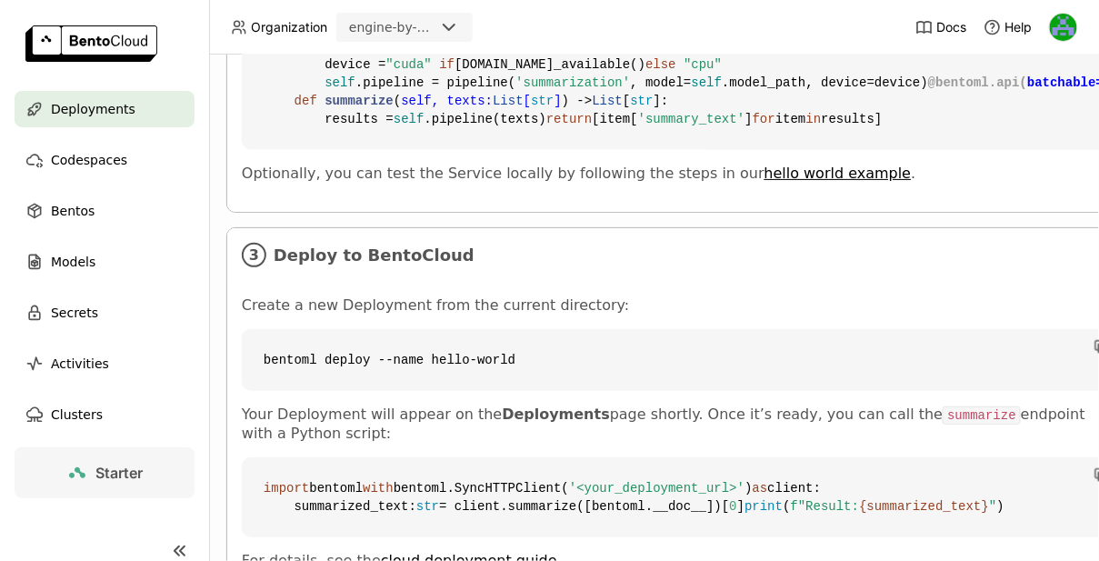
click at [1027, 90] on span "batchable= True" at bounding box center [1080, 82] width 107 height 15
click at [928, 90] on span "@bentoml.api( batchable= True )" at bounding box center [1035, 82] width 214 height 15
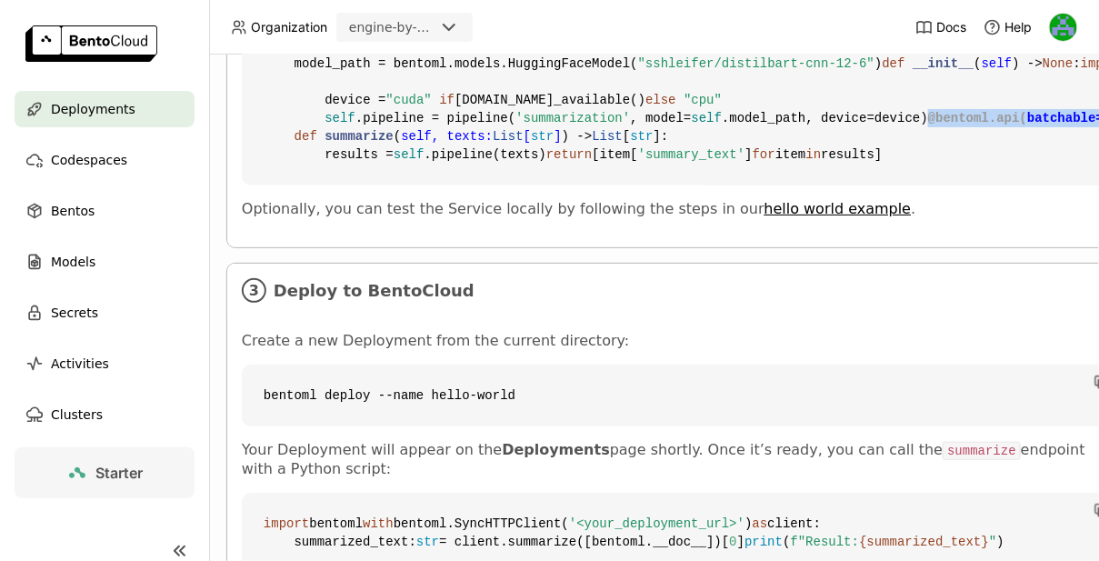
scroll to position [830, 5]
click at [529, 186] on code "from __future__ import annotations import bentoml from typing import List bento…" at bounding box center [681, 73] width 878 height 225
click at [367, 35] on span "@bentoml.service( image=bento_image, resources={ "cpu" : "4" } )" at bounding box center [565, 19] width 603 height 33
click at [355, 35] on span "image=bento_image, resources={ "cpu" : "4" }" at bounding box center [565, 19] width 603 height 33
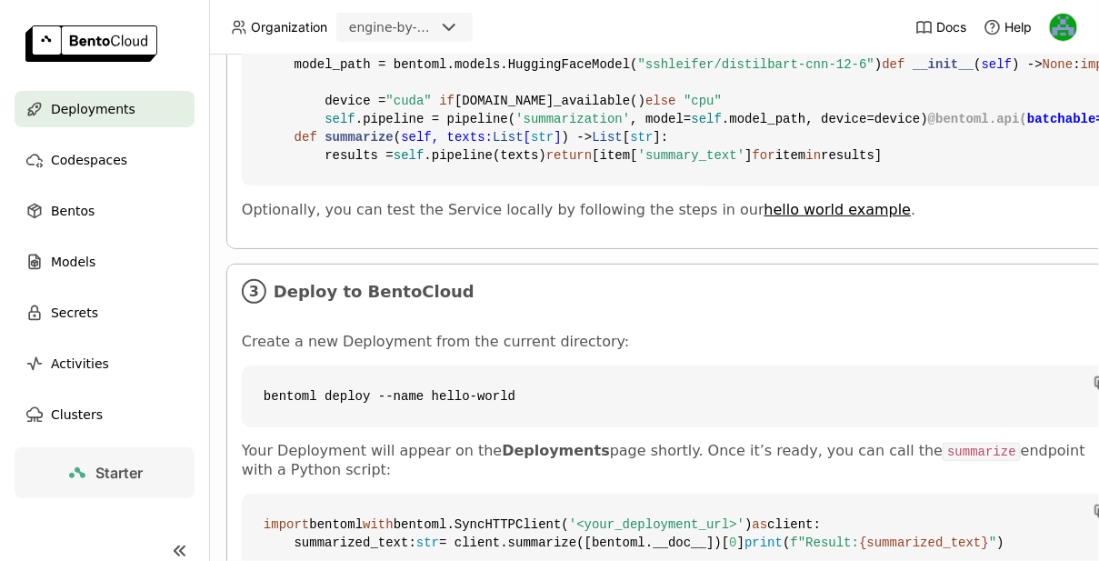
click at [355, 35] on span "image=bento_image, resources={ "cpu" : "4" }" at bounding box center [565, 19] width 603 height 33
click at [373, 35] on span "image=bento_image, resources={ "cpu" : "4" }" at bounding box center [565, 19] width 603 height 33
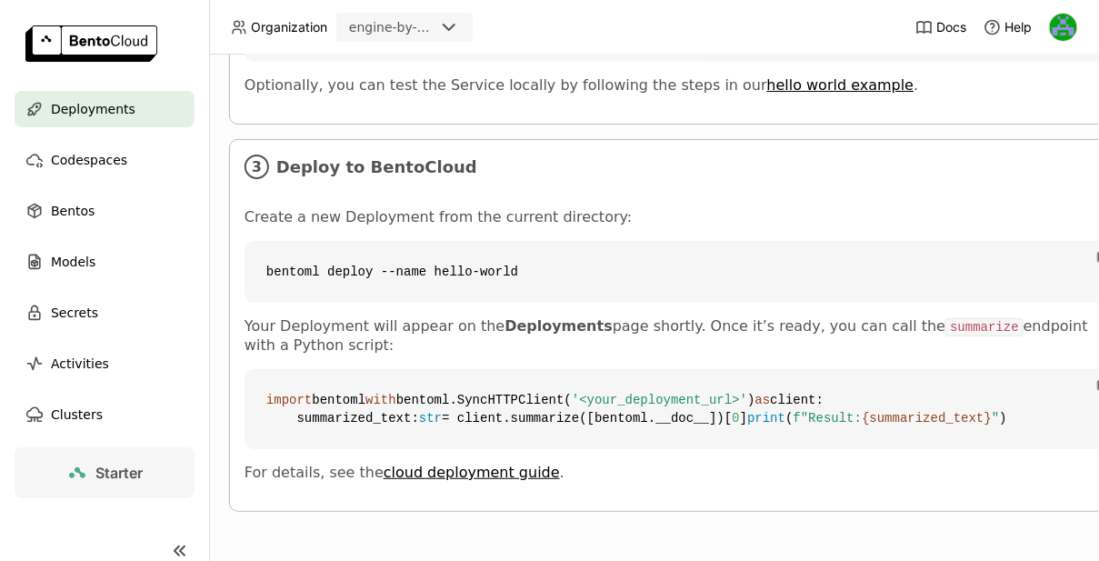
scroll to position [1335, 2]
drag, startPoint x: 265, startPoint y: 217, endPoint x: 533, endPoint y: 204, distance: 267.5
click at [533, 241] on code "bentoml deploy --name hello-world" at bounding box center [683, 272] width 878 height 62
click at [529, 241] on code "bentoml deploy --name hello-world" at bounding box center [683, 272] width 878 height 62
click at [109, 413] on div "Clusters" at bounding box center [105, 414] width 180 height 36
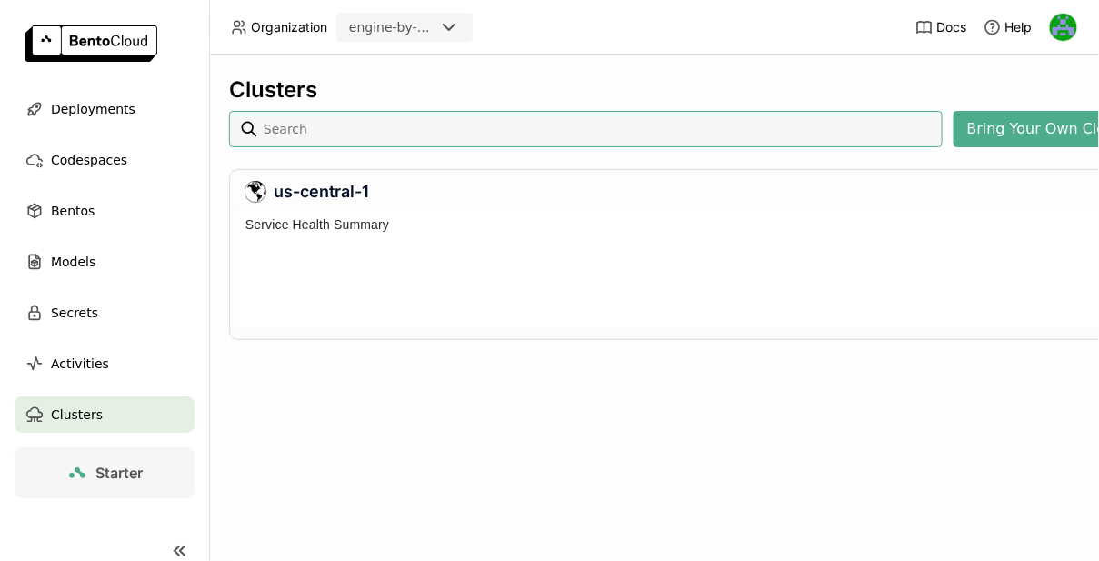
scroll to position [118, 891]
click at [86, 215] on span "Bentos" at bounding box center [73, 211] width 44 height 22
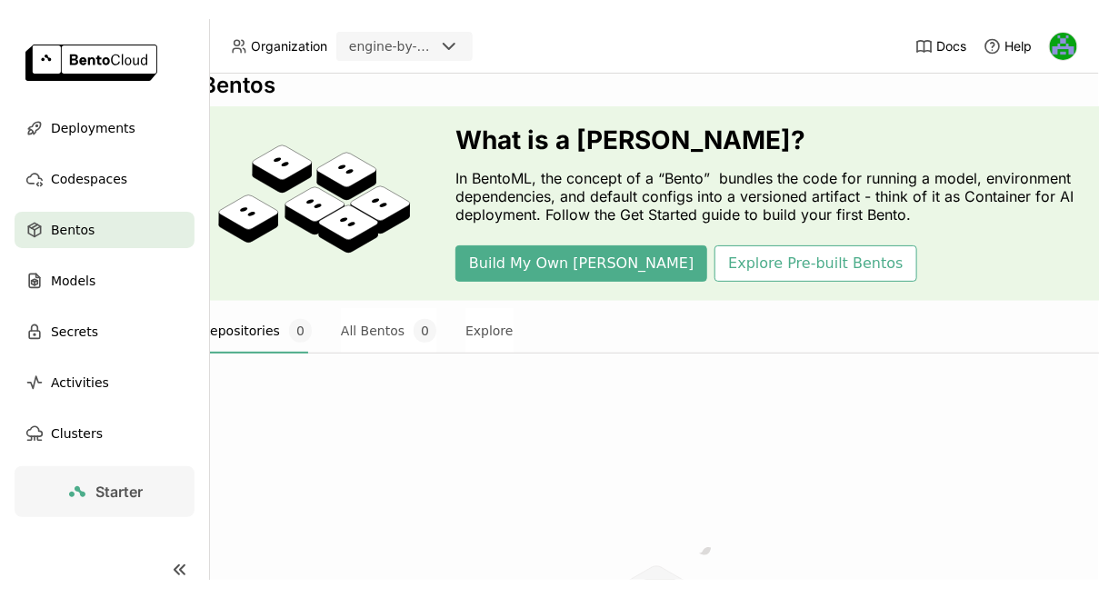
scroll to position [24, 0]
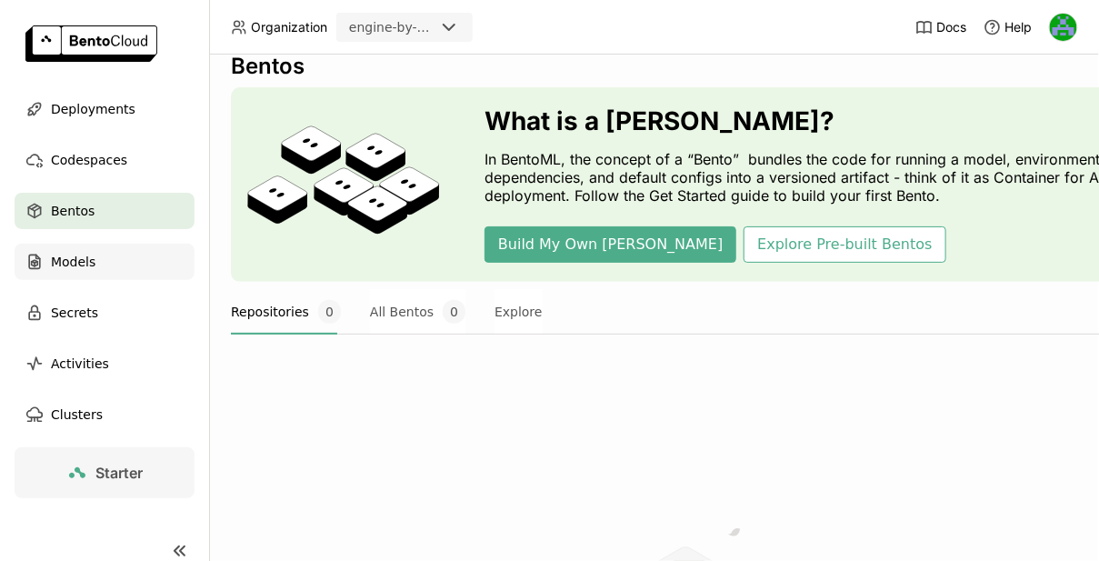
click at [137, 266] on div "Models" at bounding box center [105, 262] width 180 height 36
